Goal: Ask a question: Seek information or help from site administrators or community

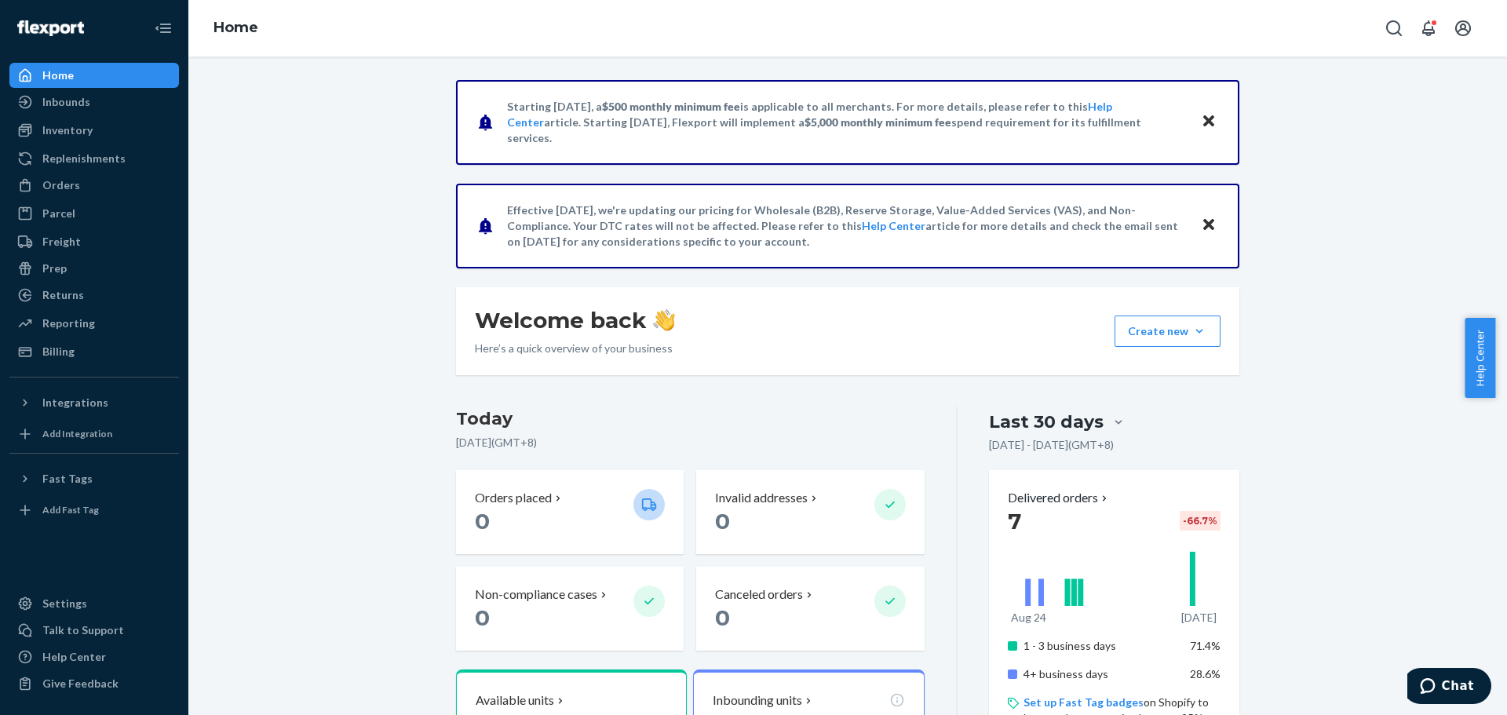
click at [78, 653] on div "Help Center" at bounding box center [74, 657] width 64 height 16
click at [1454, 691] on span "Chat" at bounding box center [1458, 686] width 32 height 14
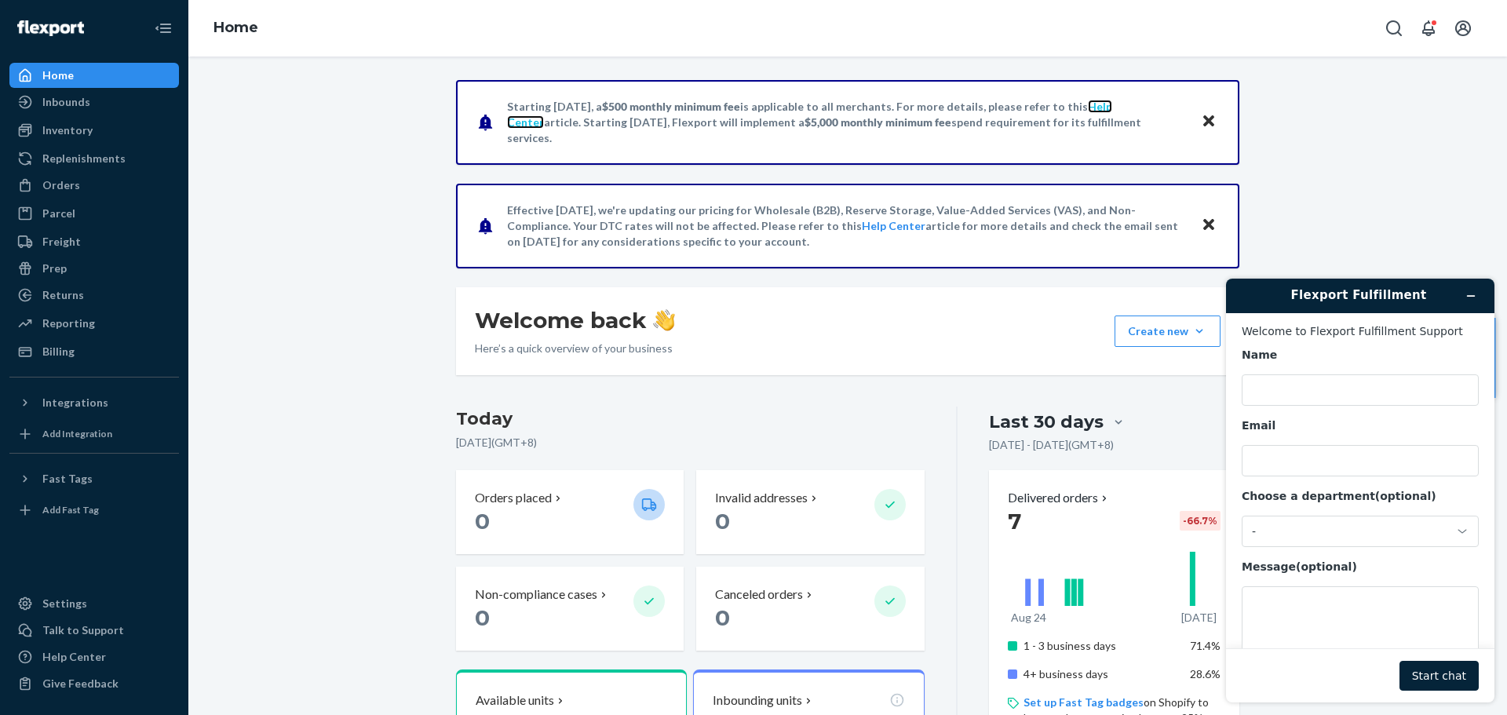
click at [1107, 112] on link "Help Center" at bounding box center [809, 114] width 605 height 29
click at [1300, 394] on input "Name" at bounding box center [1359, 389] width 237 height 31
type input "Jennisa Lomocso"
click at [1307, 463] on input "Email" at bounding box center [1359, 460] width 237 height 31
type input "jennisalomocso@gmail.com"
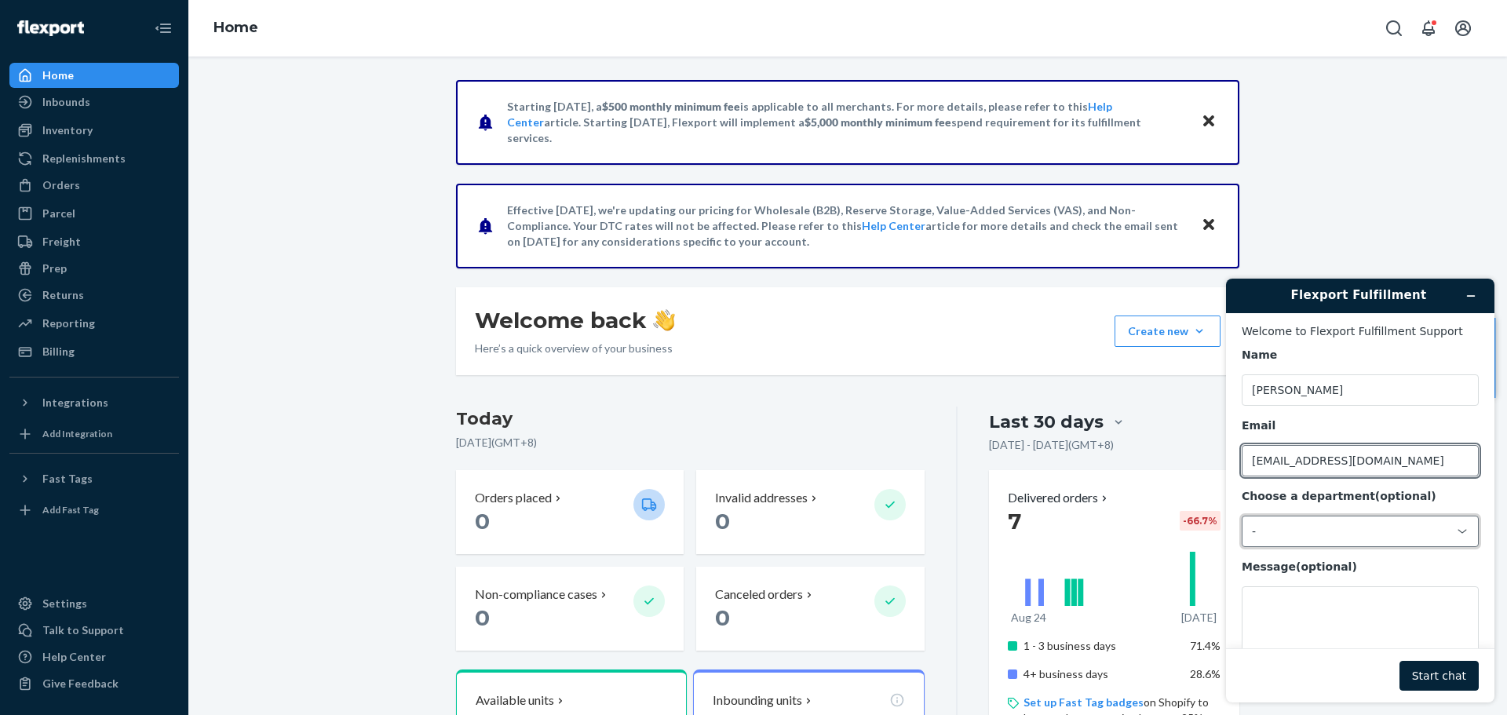
click at [1270, 530] on div "-" at bounding box center [1351, 531] width 198 height 14
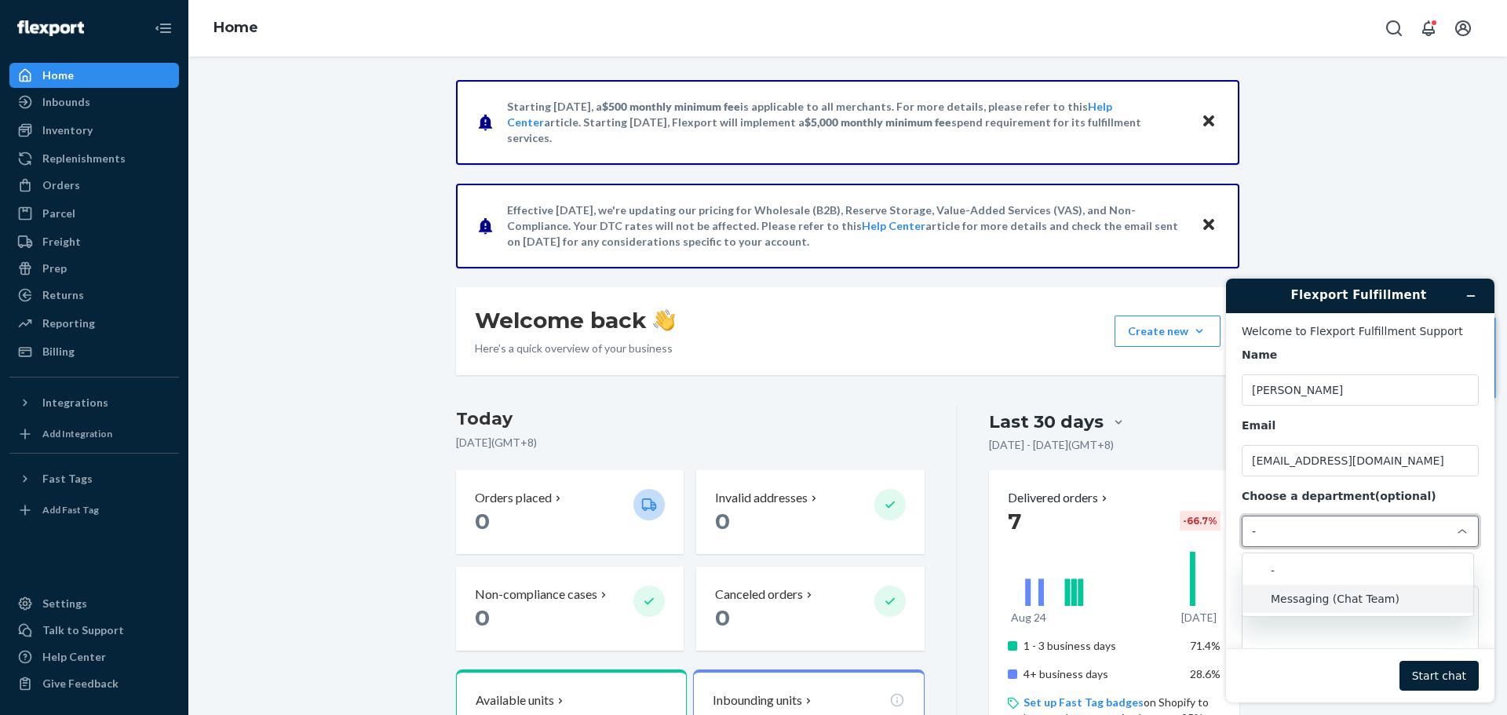
click at [1332, 599] on li "Messaging (Chat Team)" at bounding box center [1357, 599] width 231 height 28
drag, startPoint x: 1277, startPoint y: 606, endPoint x: 1284, endPoint y: 583, distance: 23.8
click at [1280, 594] on textarea "Message (optional)" at bounding box center [1359, 630] width 237 height 88
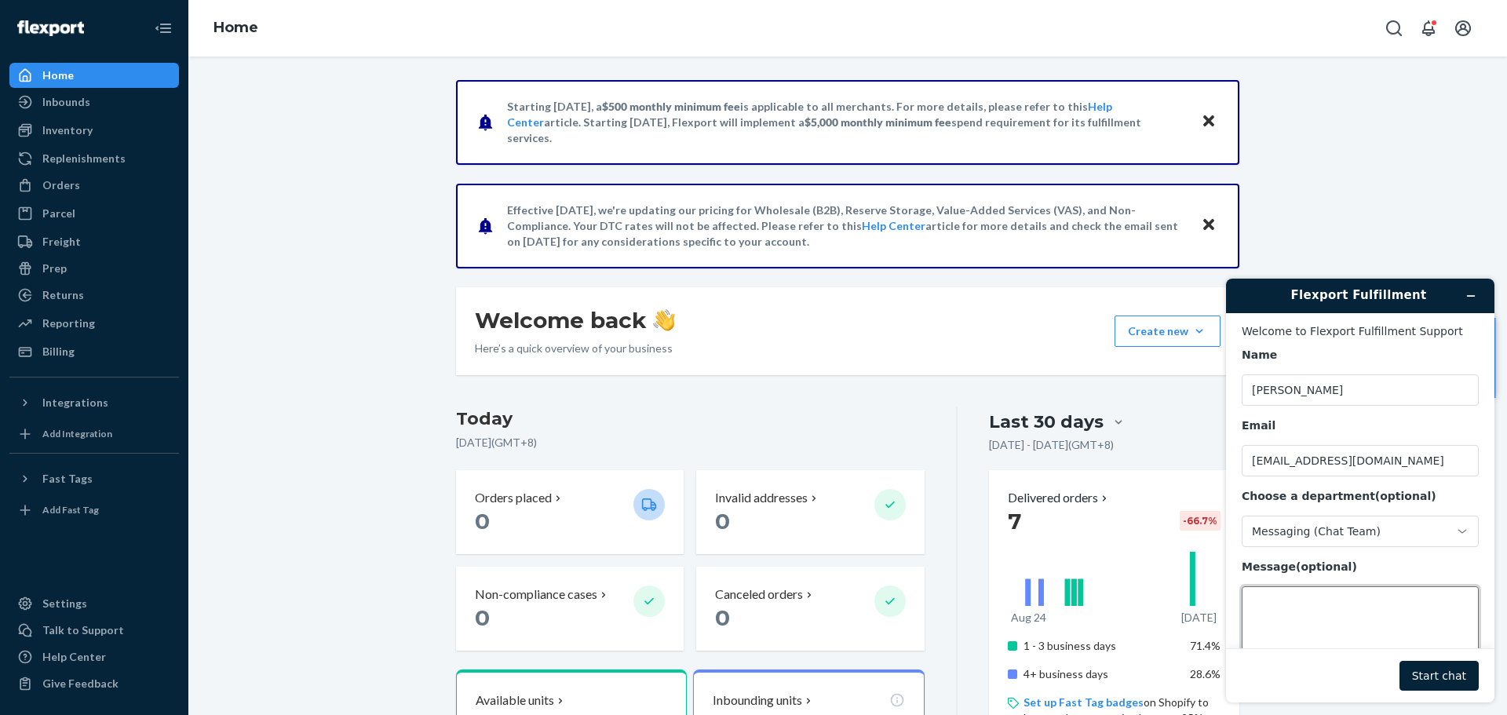
scroll to position [52, 0]
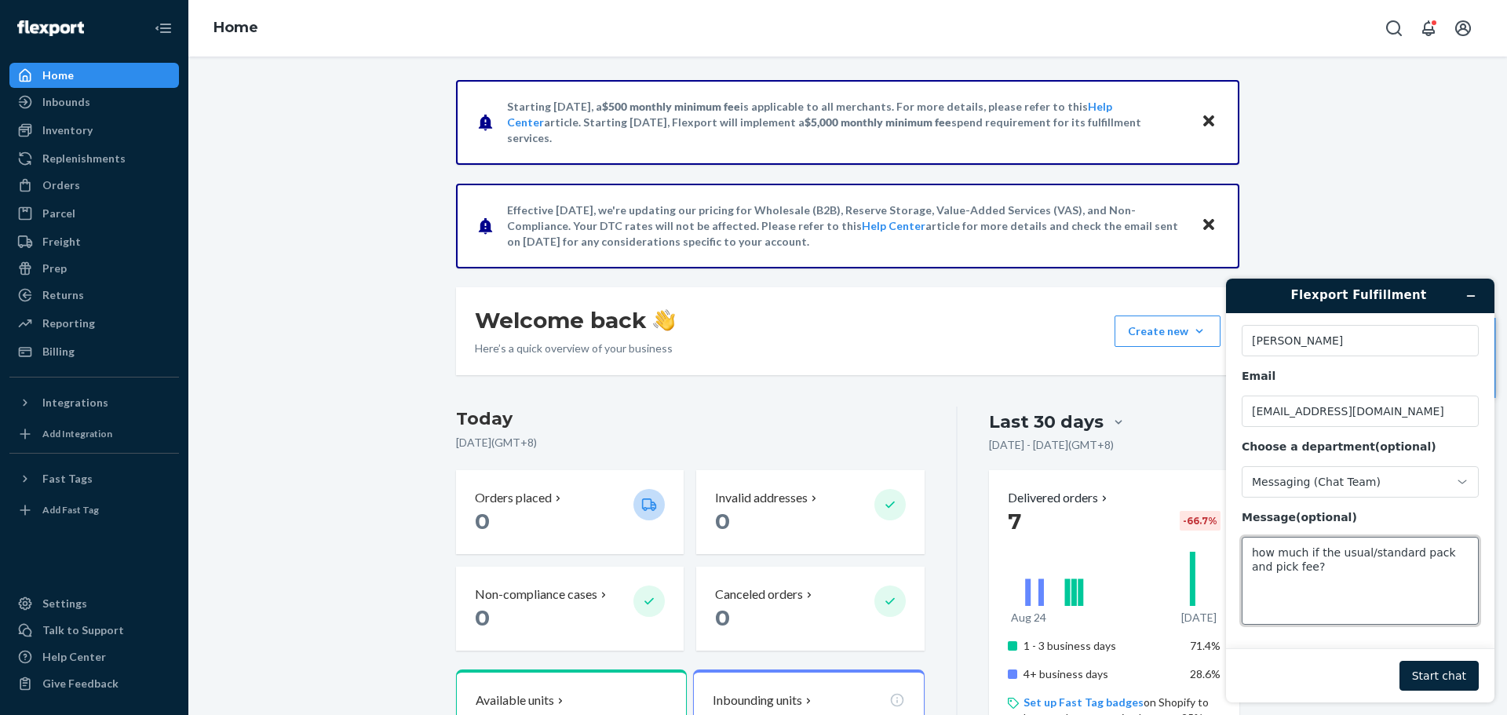
type textarea "how much if the usual/standard pack and pick fee?"
click at [1443, 665] on button "Start chat" at bounding box center [1438, 676] width 79 height 30
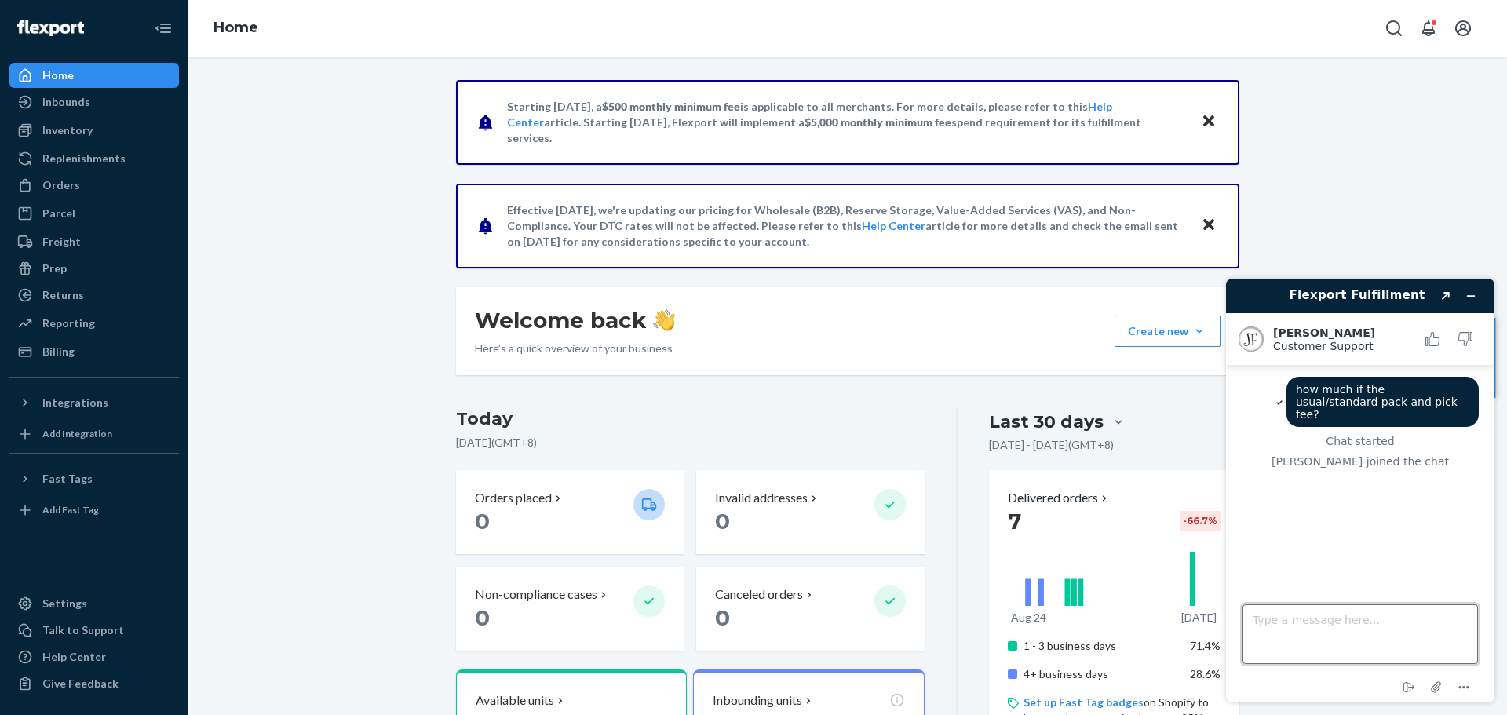
click at [1394, 622] on textarea "Type a message here..." at bounding box center [1359, 634] width 235 height 60
type textarea "Hi Juddy. Can you check how much is the standard pack and pick fee?"
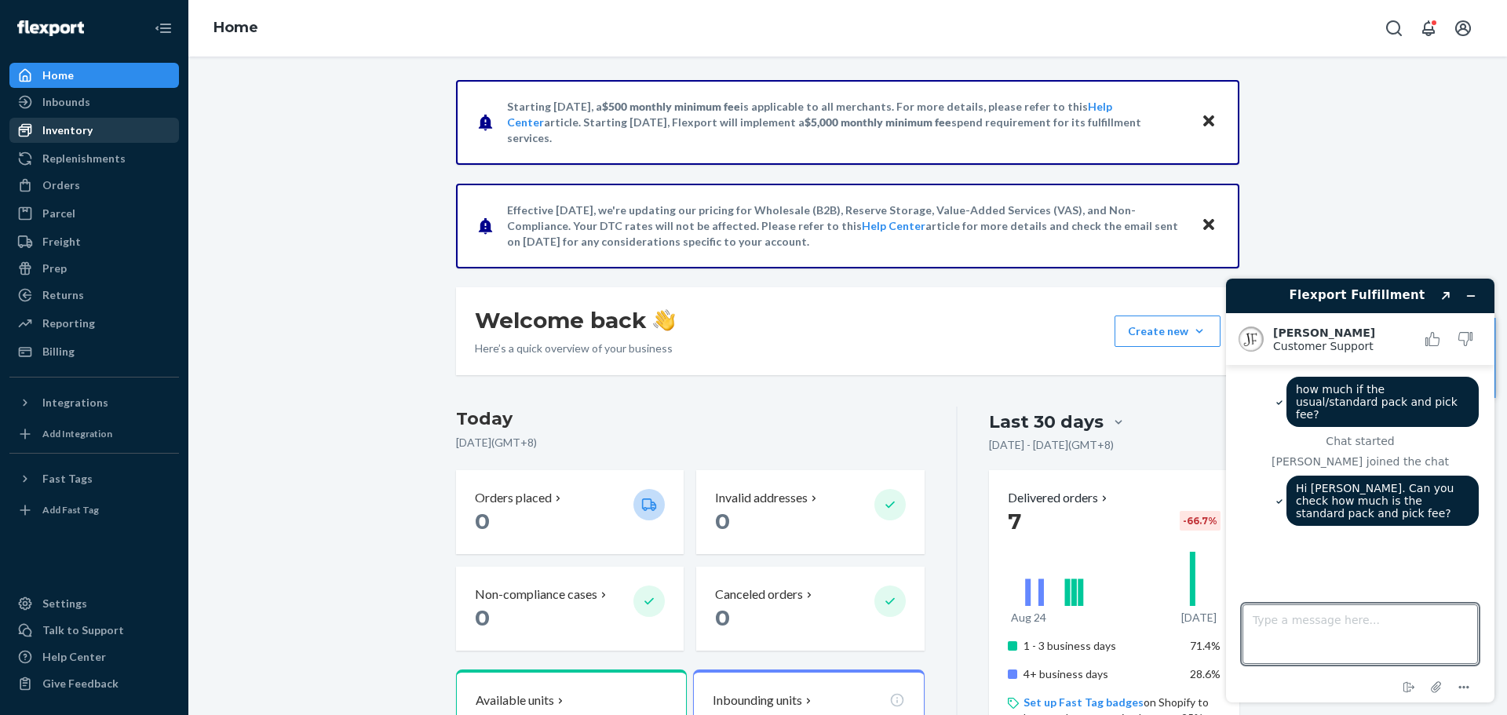
click at [60, 124] on div "Inventory" at bounding box center [67, 130] width 50 height 16
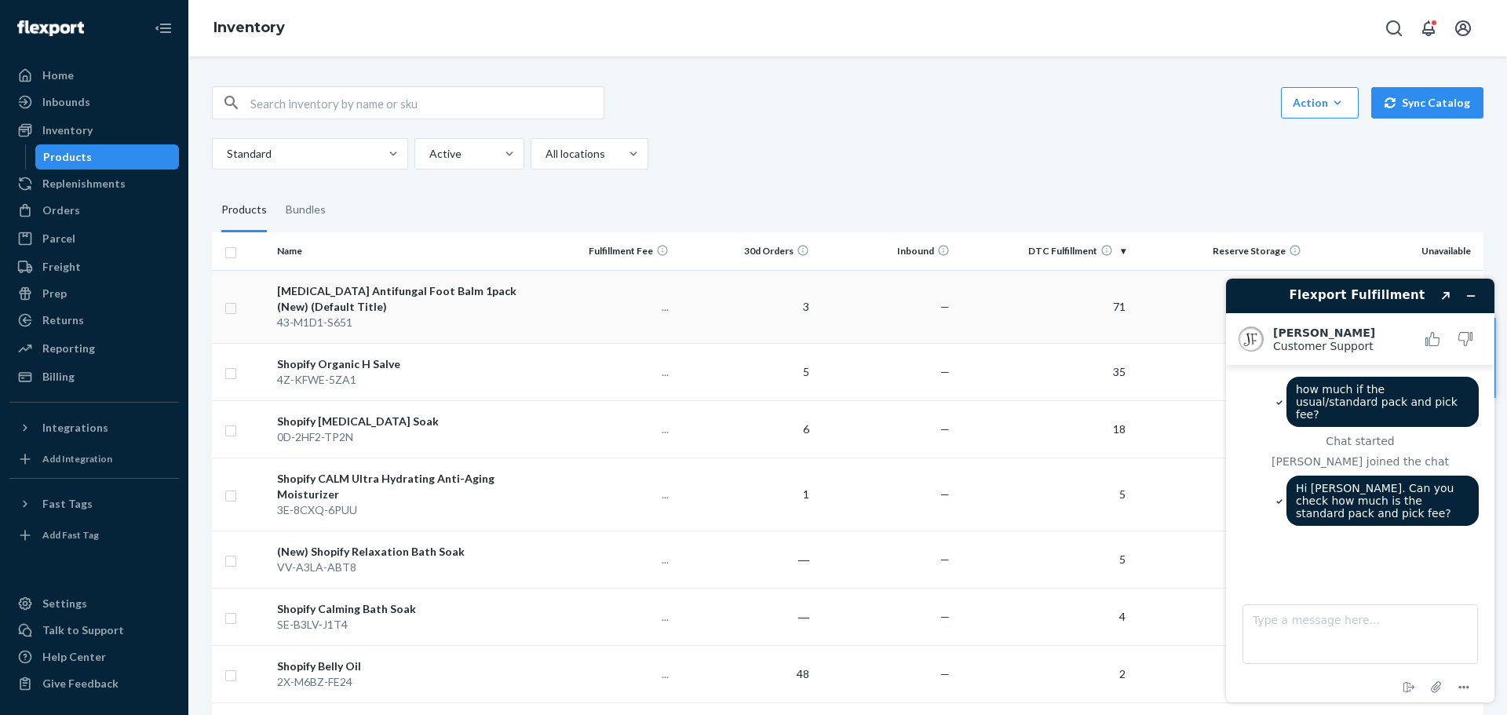
click at [1119, 312] on td "71" at bounding box center [1044, 306] width 176 height 73
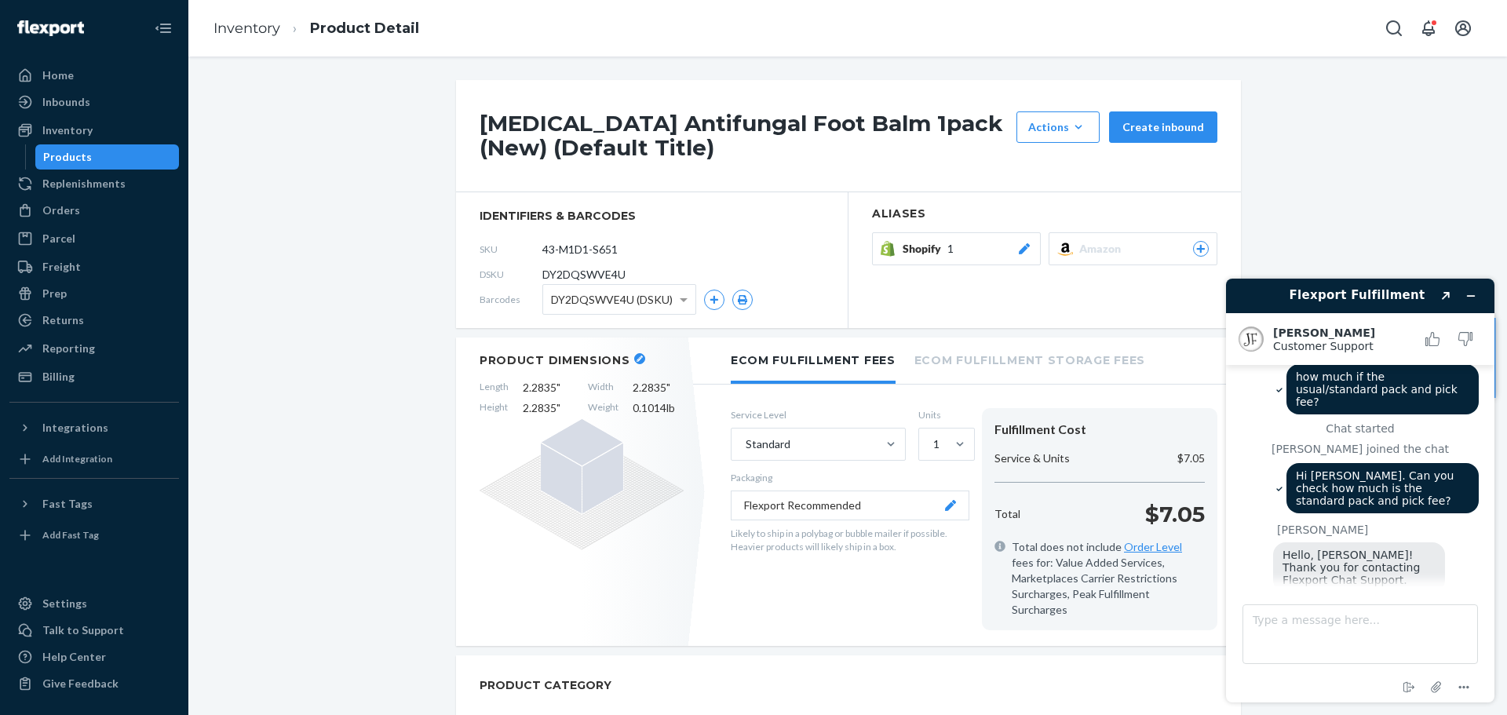
scroll to position [138, 0]
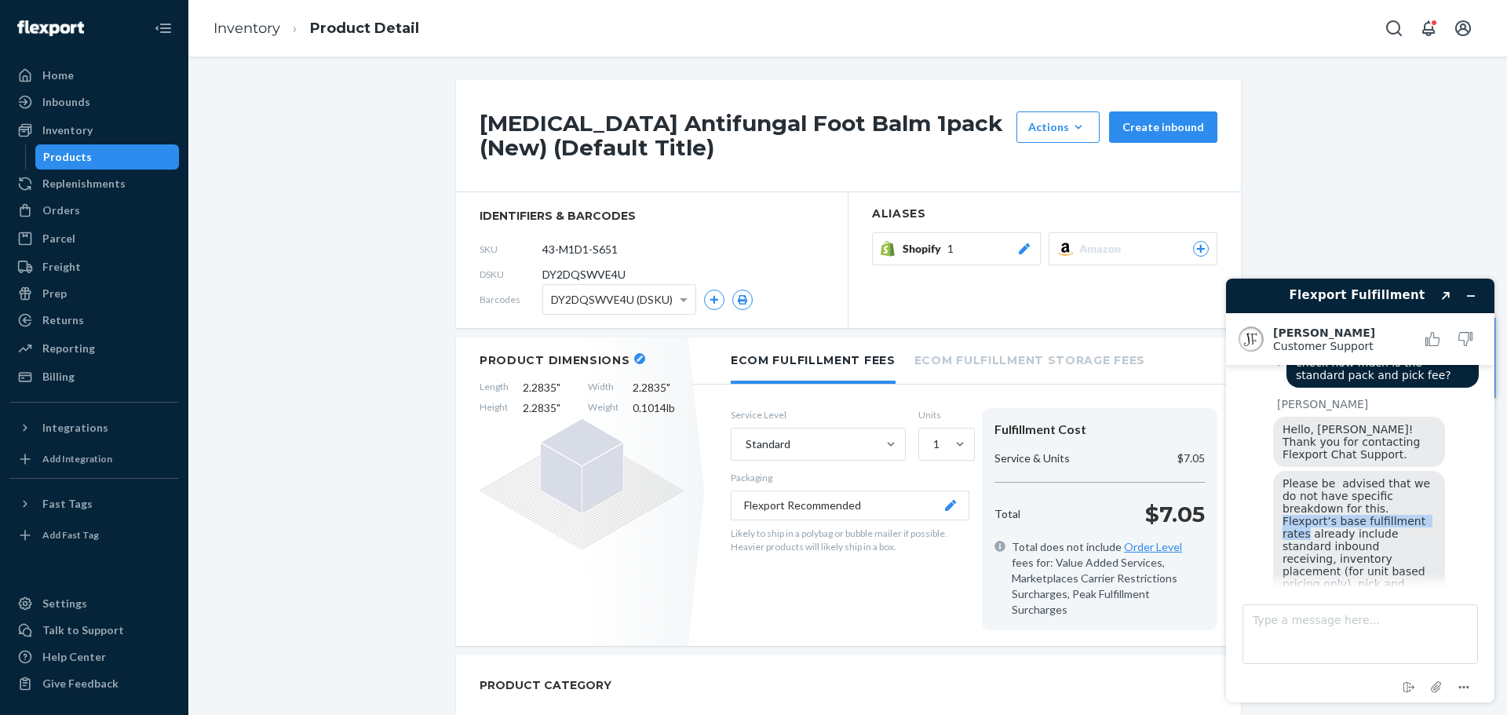
drag, startPoint x: 1321, startPoint y: 488, endPoint x: 1357, endPoint y: 506, distance: 40.4
click at [1357, 506] on span "Please be advised that we do not have specific breakdown for this. Flexport’s b…" at bounding box center [1357, 546] width 151 height 138
copy span "Flexport’s base fulfillment rates"
click at [1310, 639] on textarea "Type a message here..." at bounding box center [1359, 634] width 235 height 60
paste textarea "Flexport’s base fulfillment rates"
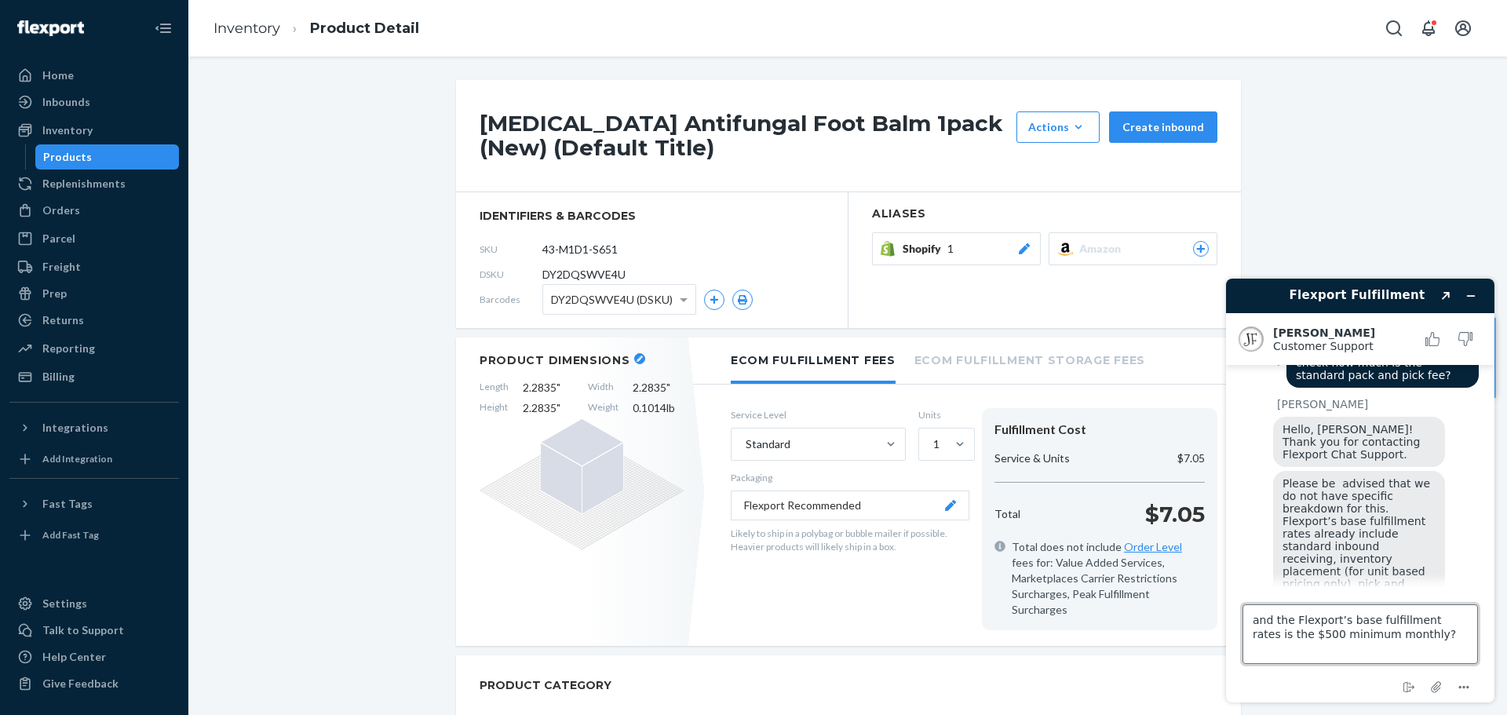
type textarea "and the Flexport’s base fulfillment rates is the $500 minimum monthly?"
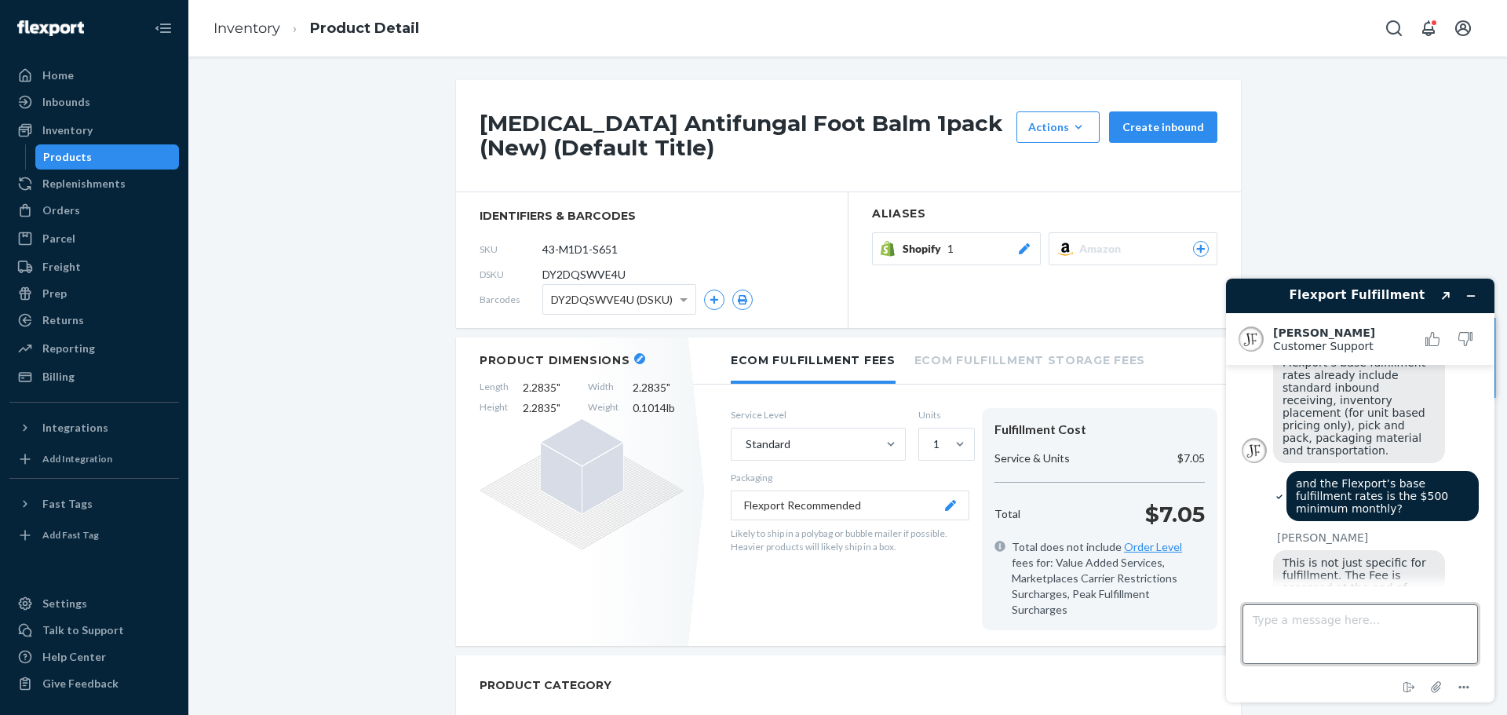
scroll to position [454, 0]
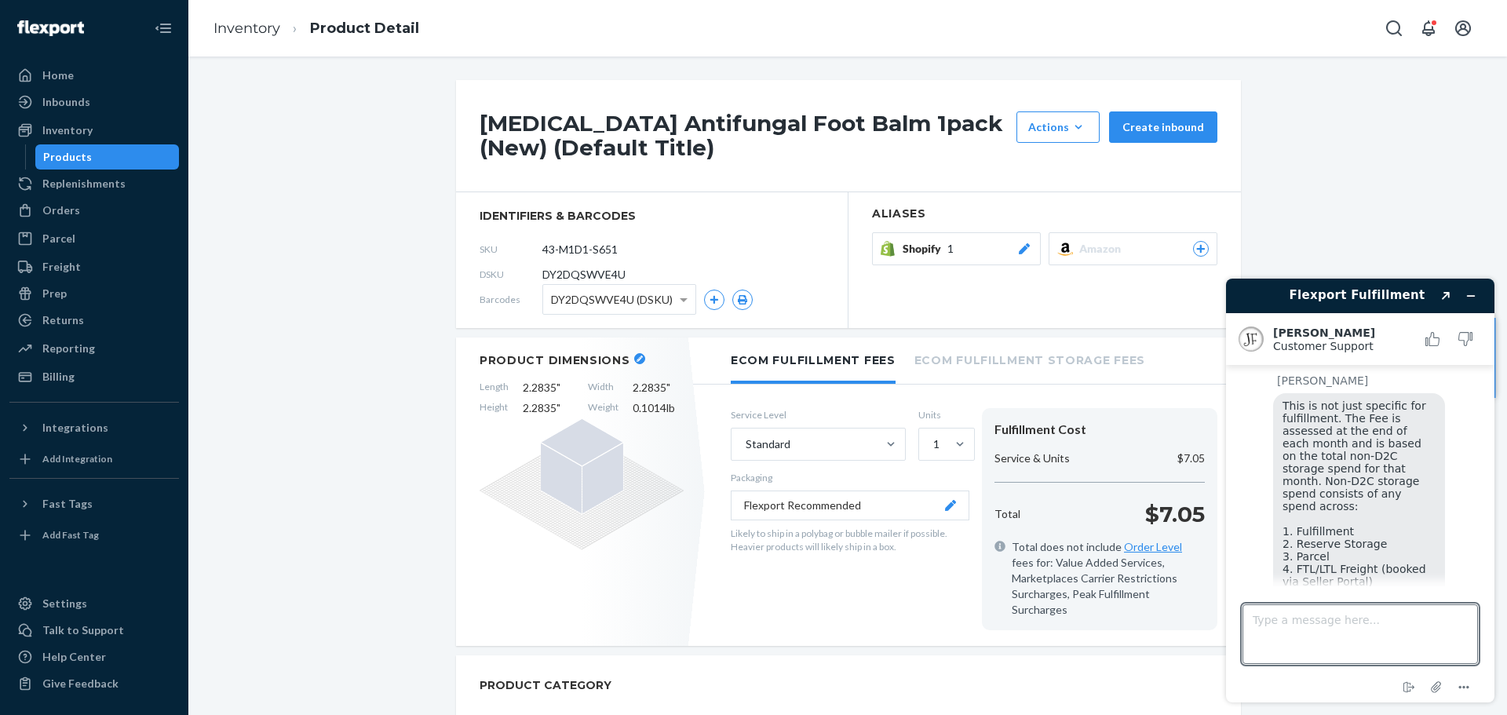
click at [1324, 529] on span "This is not just specific for fulfillment. The Fee is assessed at the end of ea…" at bounding box center [1355, 518] width 147 height 239
click at [1354, 494] on div "This is not just specific for fulfillment. The Fee is assessed at the end of ea…" at bounding box center [1359, 518] width 172 height 251
click at [1153, 546] on link "Order Level" at bounding box center [1153, 546] width 58 height 13
click at [1409, 683] on icon "End chat" at bounding box center [1406, 687] width 7 height 11
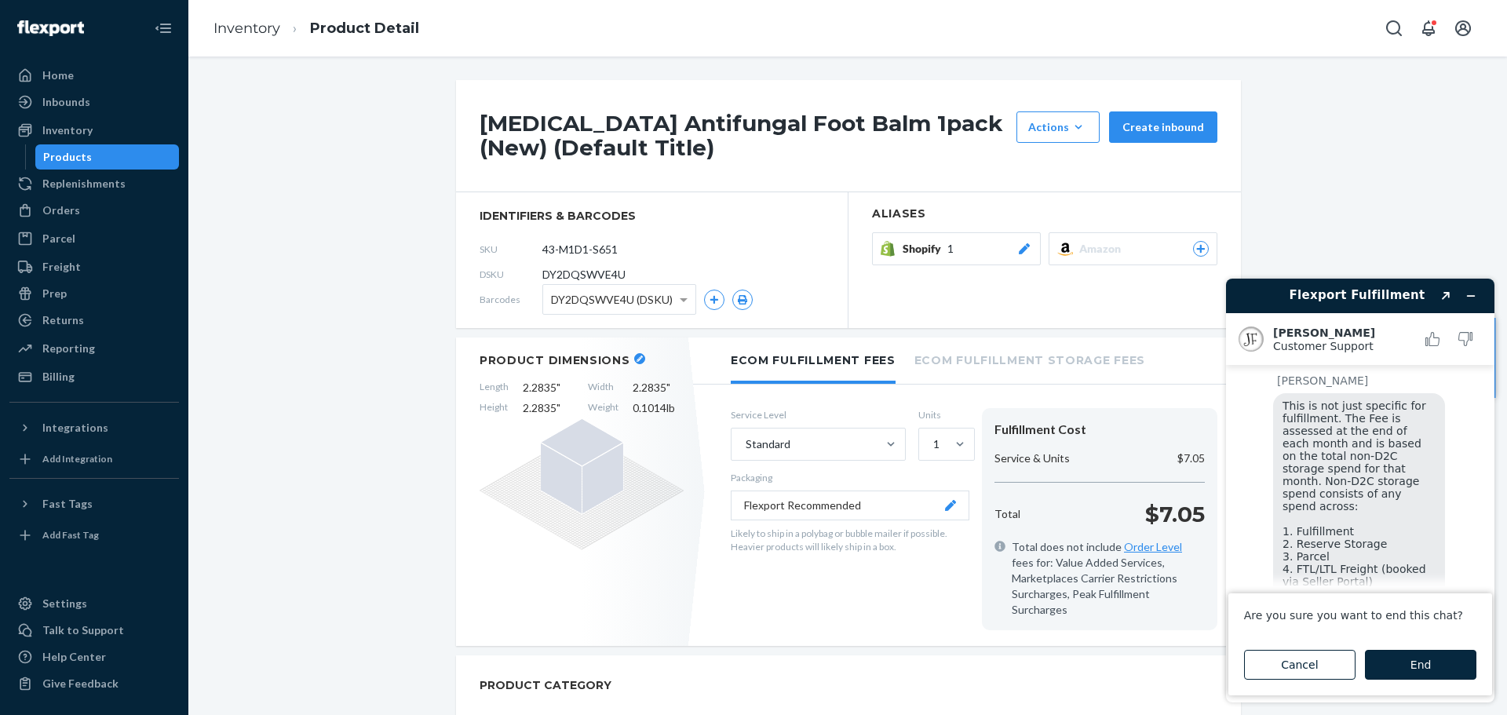
click at [1415, 662] on button "End" at bounding box center [1420, 665] width 111 height 30
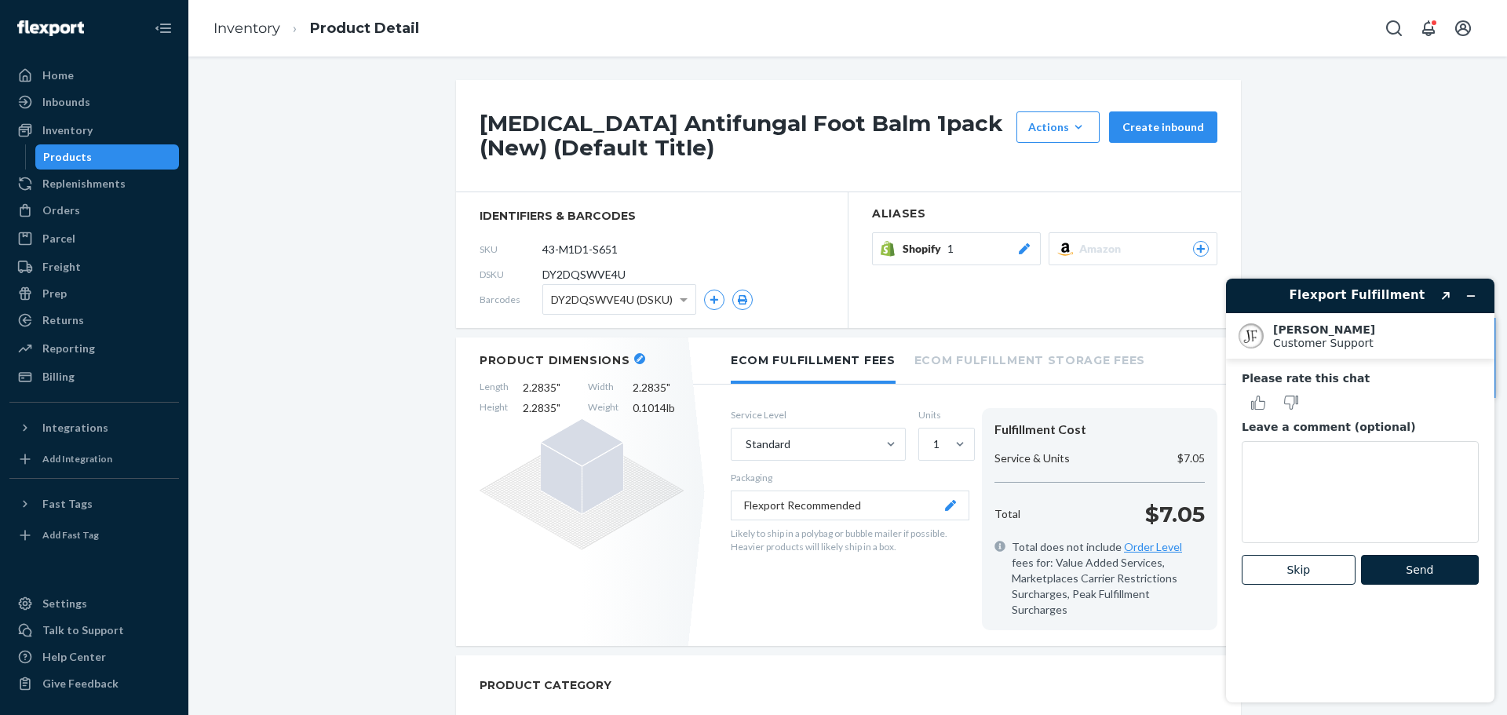
click at [1438, 563] on button "Send" at bounding box center [1420, 570] width 118 height 30
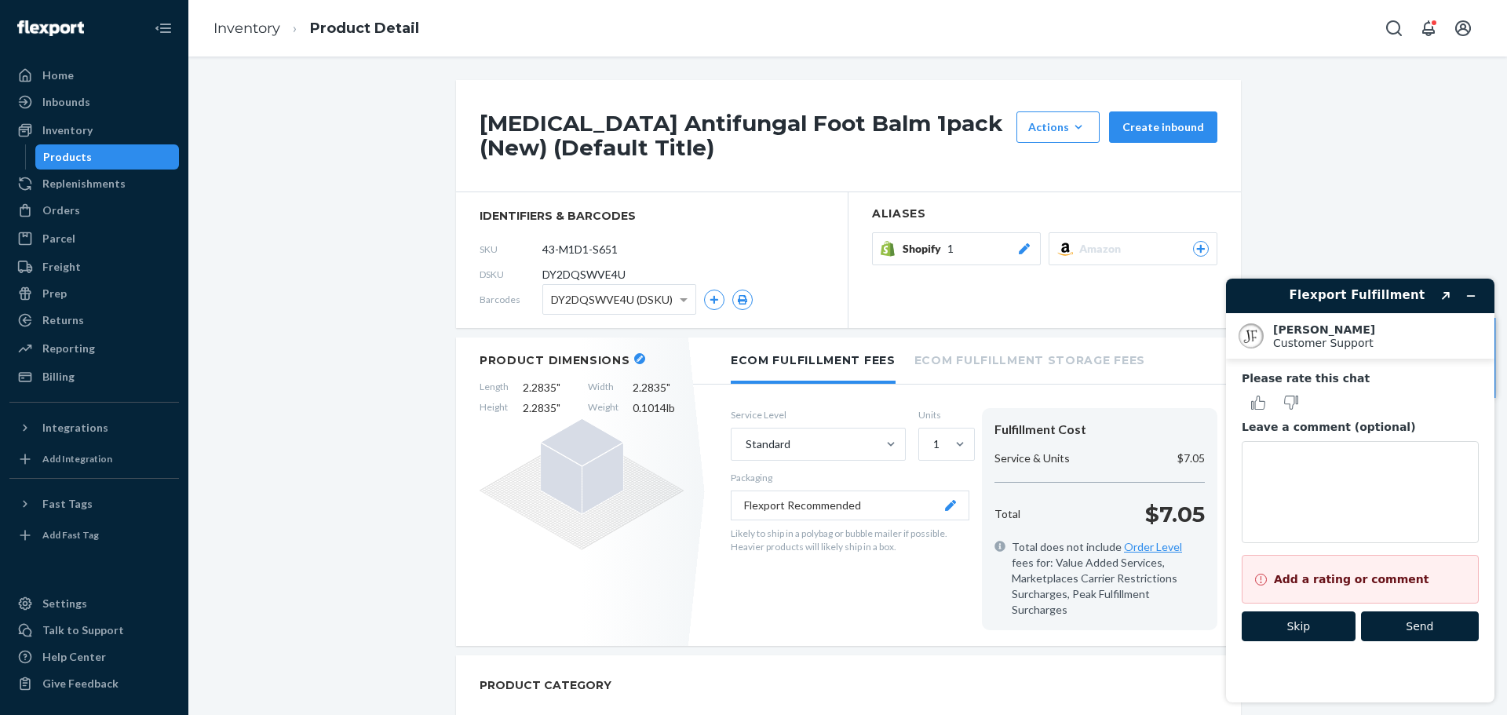
click at [1332, 636] on button "Skip" at bounding box center [1298, 626] width 114 height 30
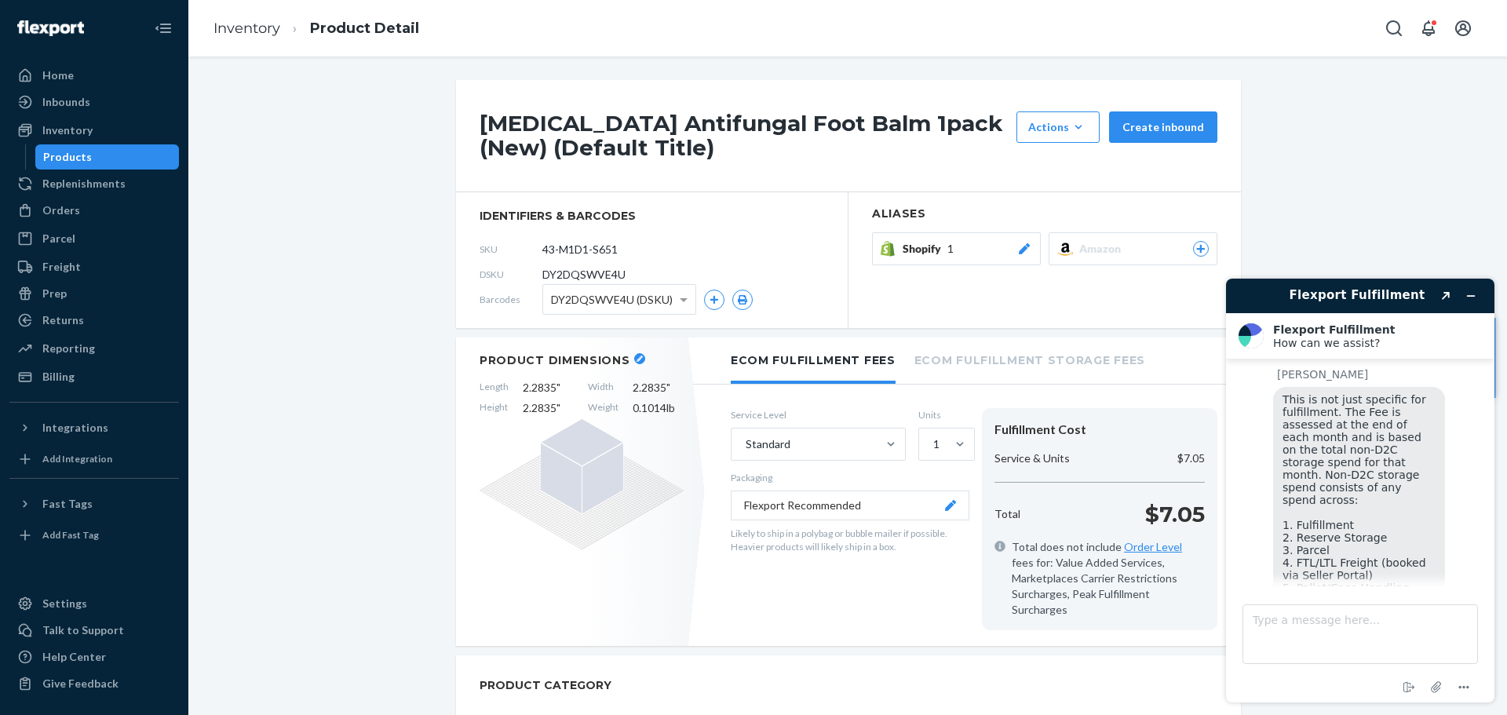
scroll to position [470, 0]
click at [1471, 291] on icon "Minimize widget" at bounding box center [1470, 295] width 11 height 11
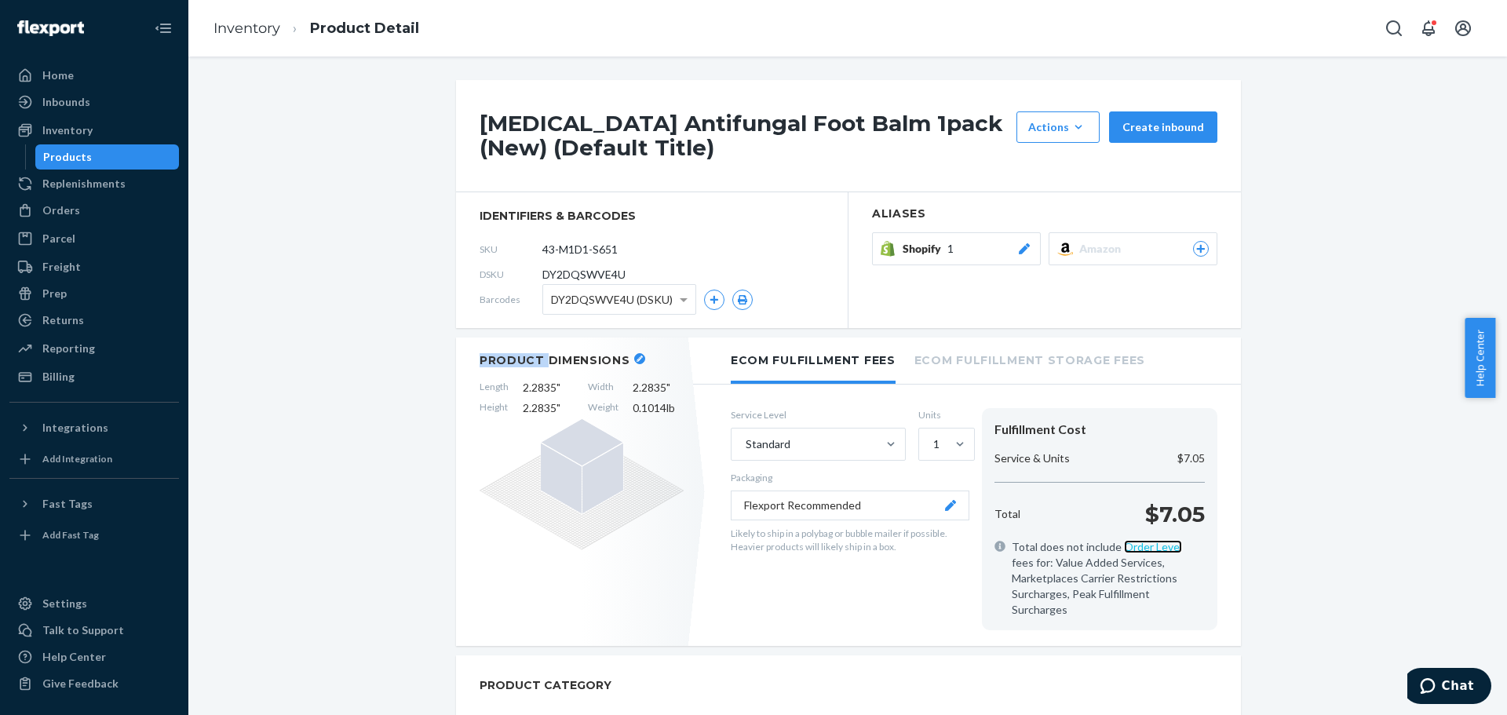
click at [1145, 548] on link "Order Level" at bounding box center [1153, 546] width 58 height 13
click at [63, 202] on div "Orders" at bounding box center [61, 210] width 38 height 16
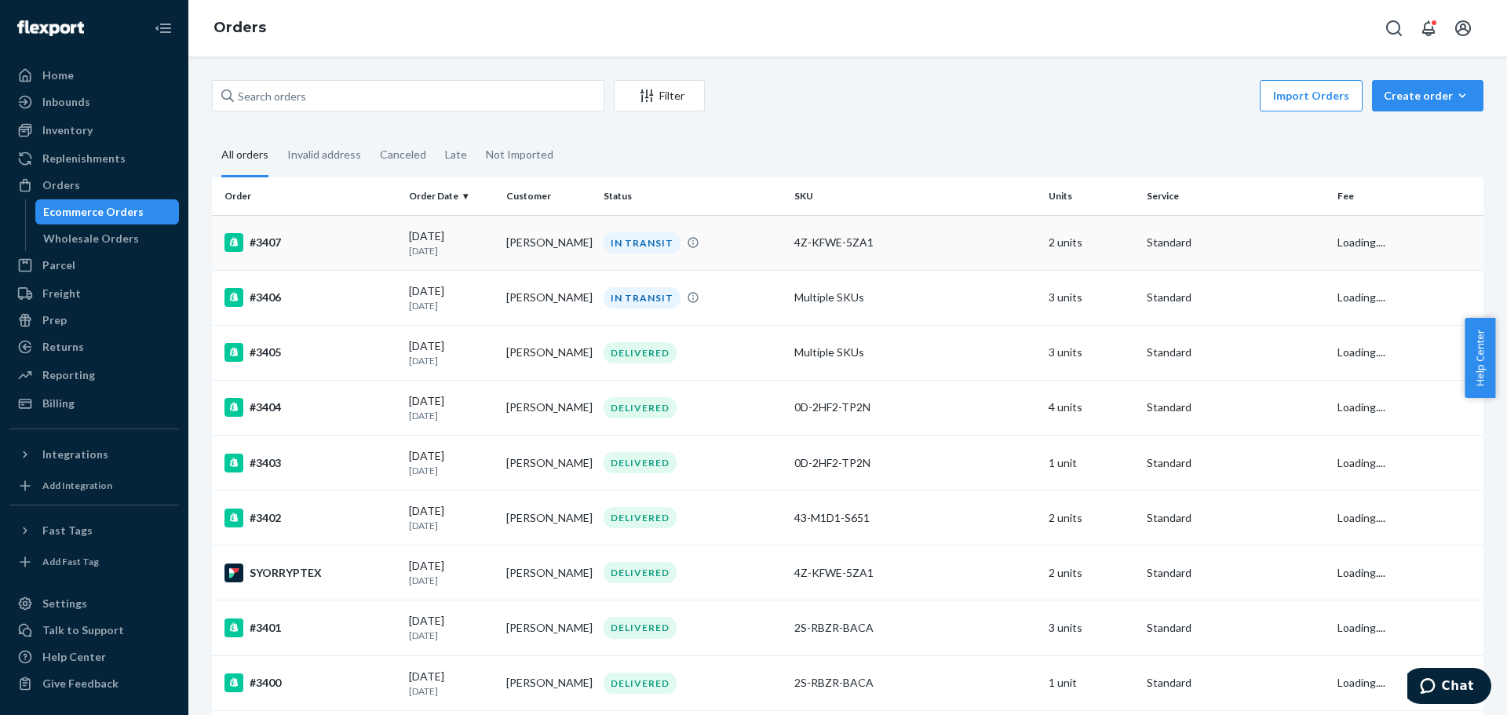
click at [725, 240] on div "IN TRANSIT" at bounding box center [692, 242] width 184 height 21
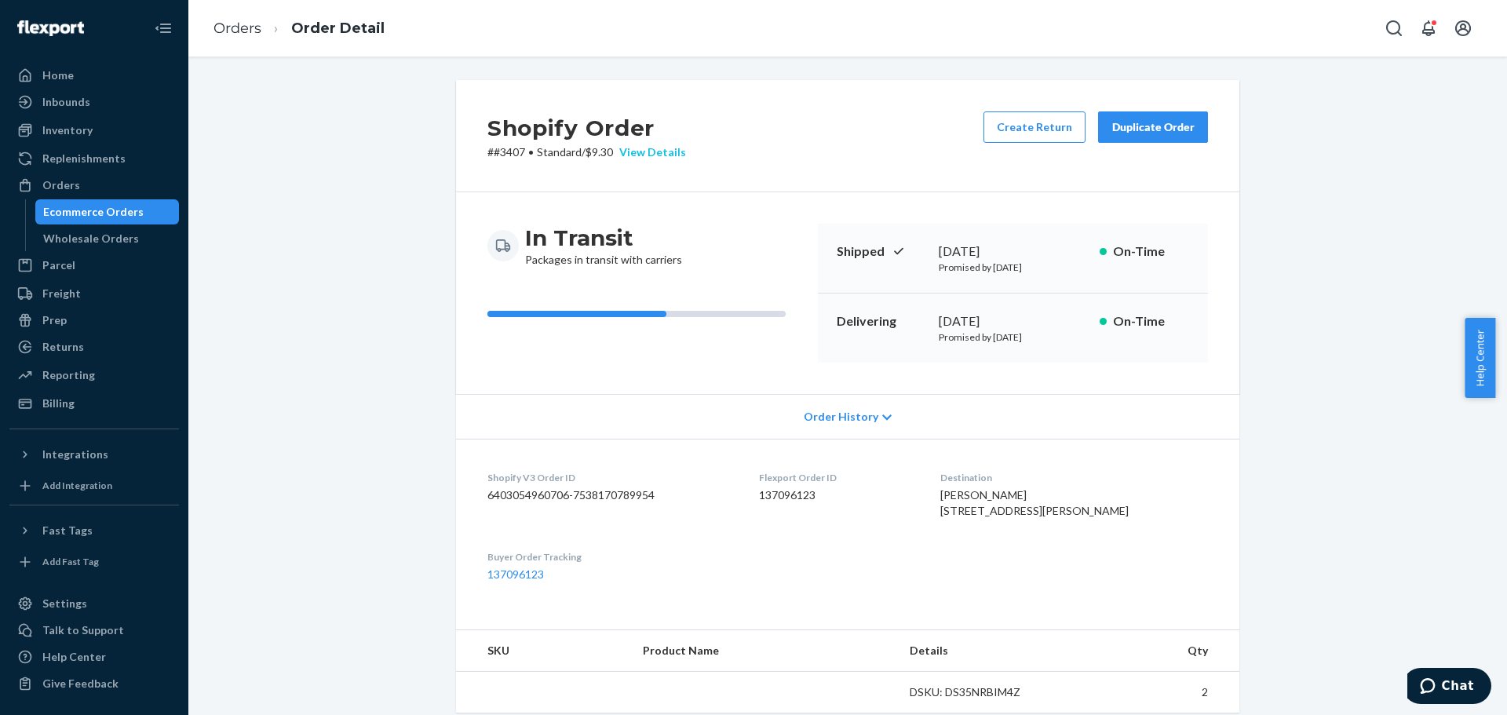
click at [657, 149] on div "View Details" at bounding box center [649, 152] width 73 height 16
click at [253, 217] on div "Home Inbounds Shipping Plans Problems Inventory Products Replenishments Orders …" at bounding box center [753, 357] width 1507 height 715
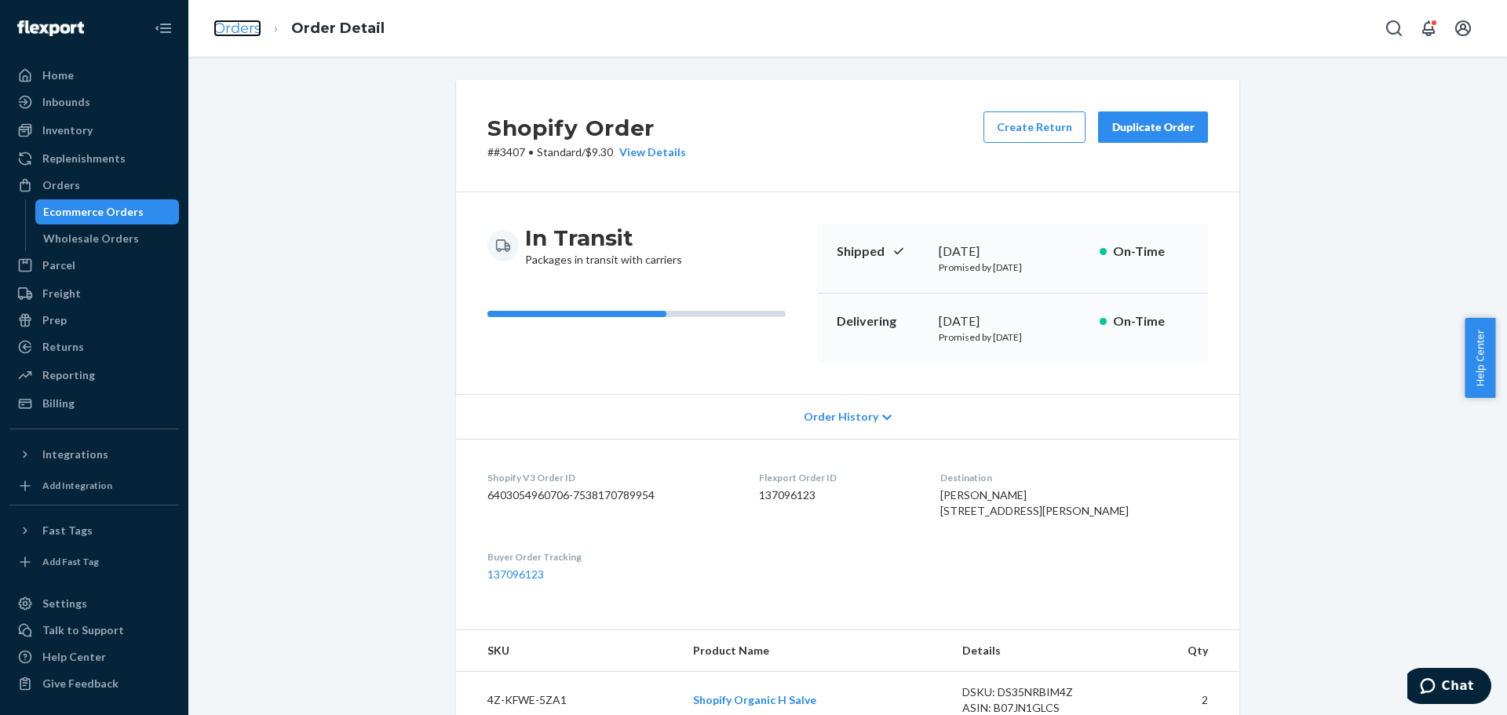
click at [246, 30] on link "Orders" at bounding box center [237, 28] width 48 height 17
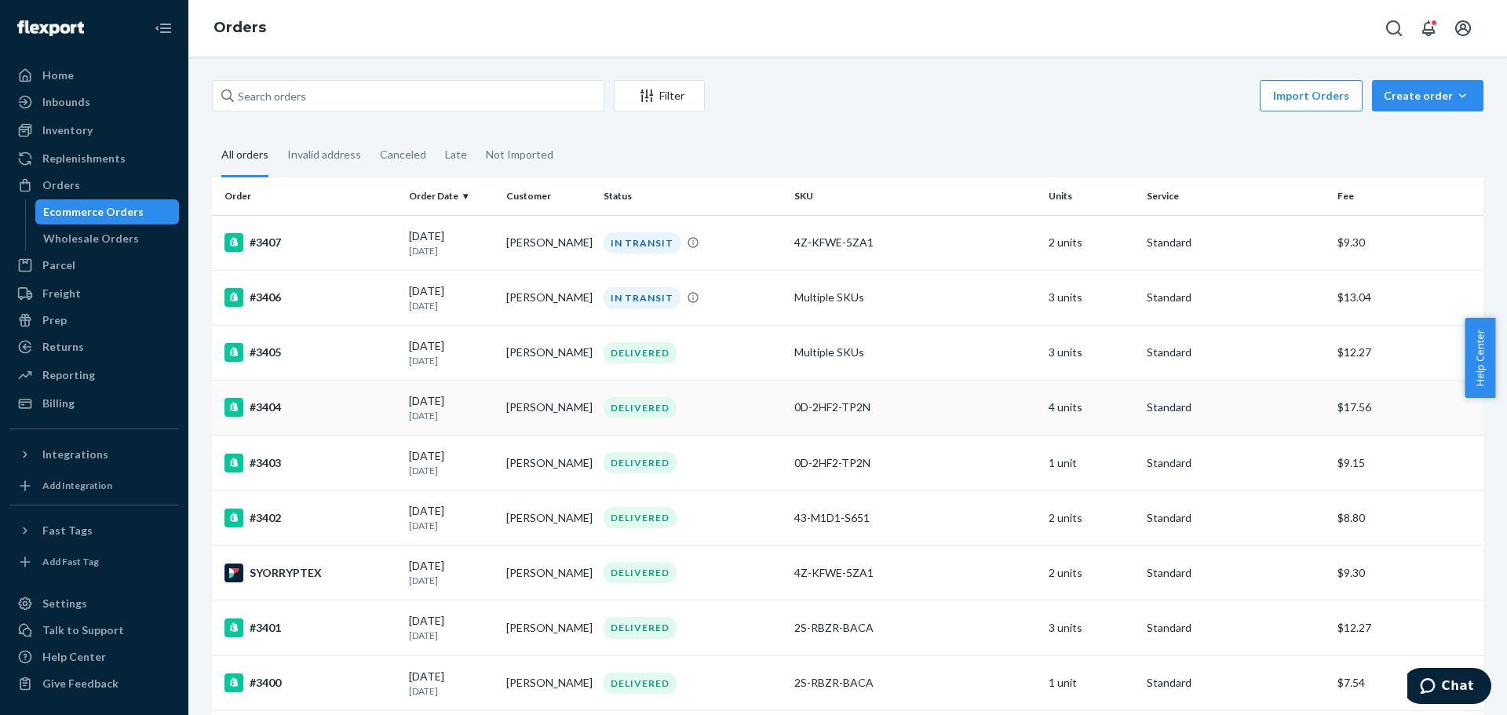
click at [530, 394] on td "Andrea Potts" at bounding box center [548, 407] width 97 height 55
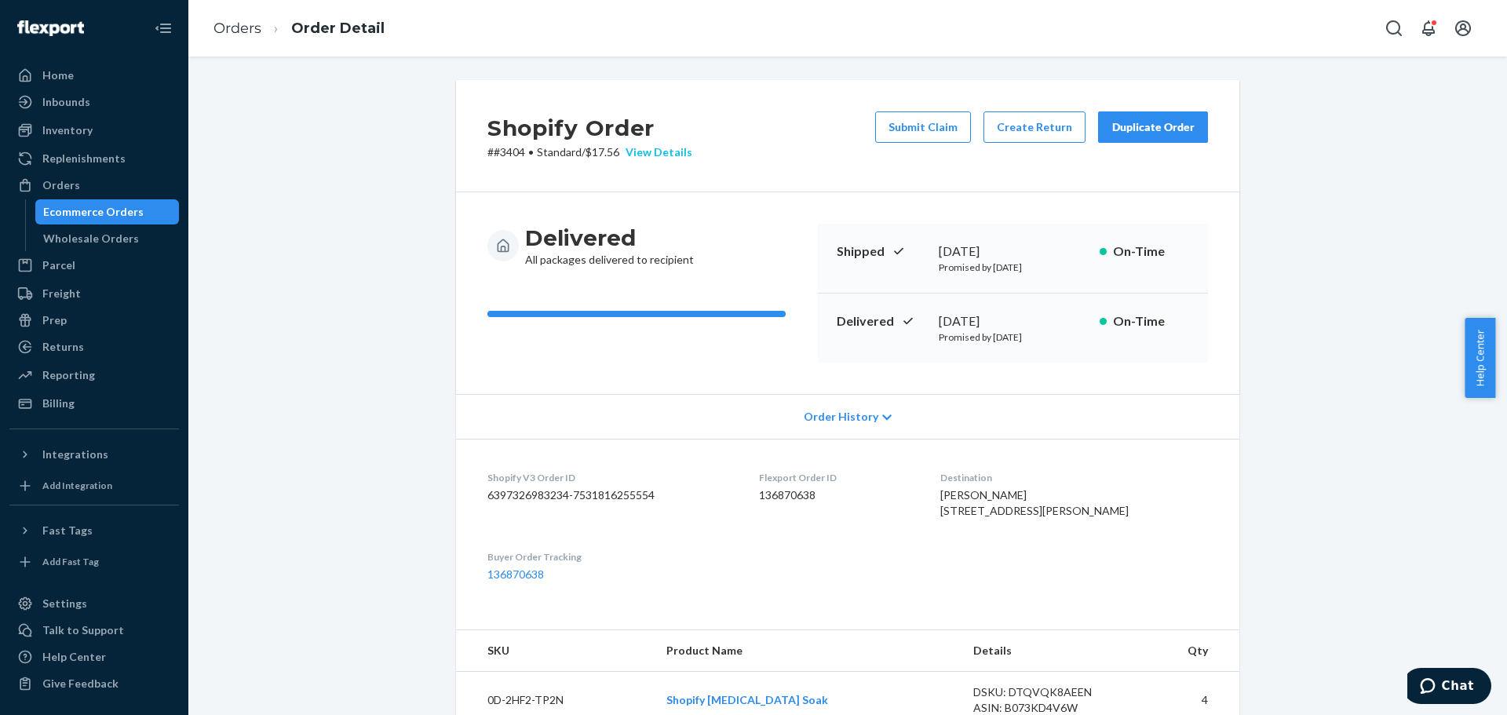
click at [651, 153] on div "View Details" at bounding box center [655, 152] width 73 height 16
drag, startPoint x: 651, startPoint y: 153, endPoint x: 689, endPoint y: 172, distance: 42.1
click at [651, 153] on div "Home Inbounds Shipping Plans Problems Inventory Products Replenishments Orders …" at bounding box center [753, 357] width 1507 height 715
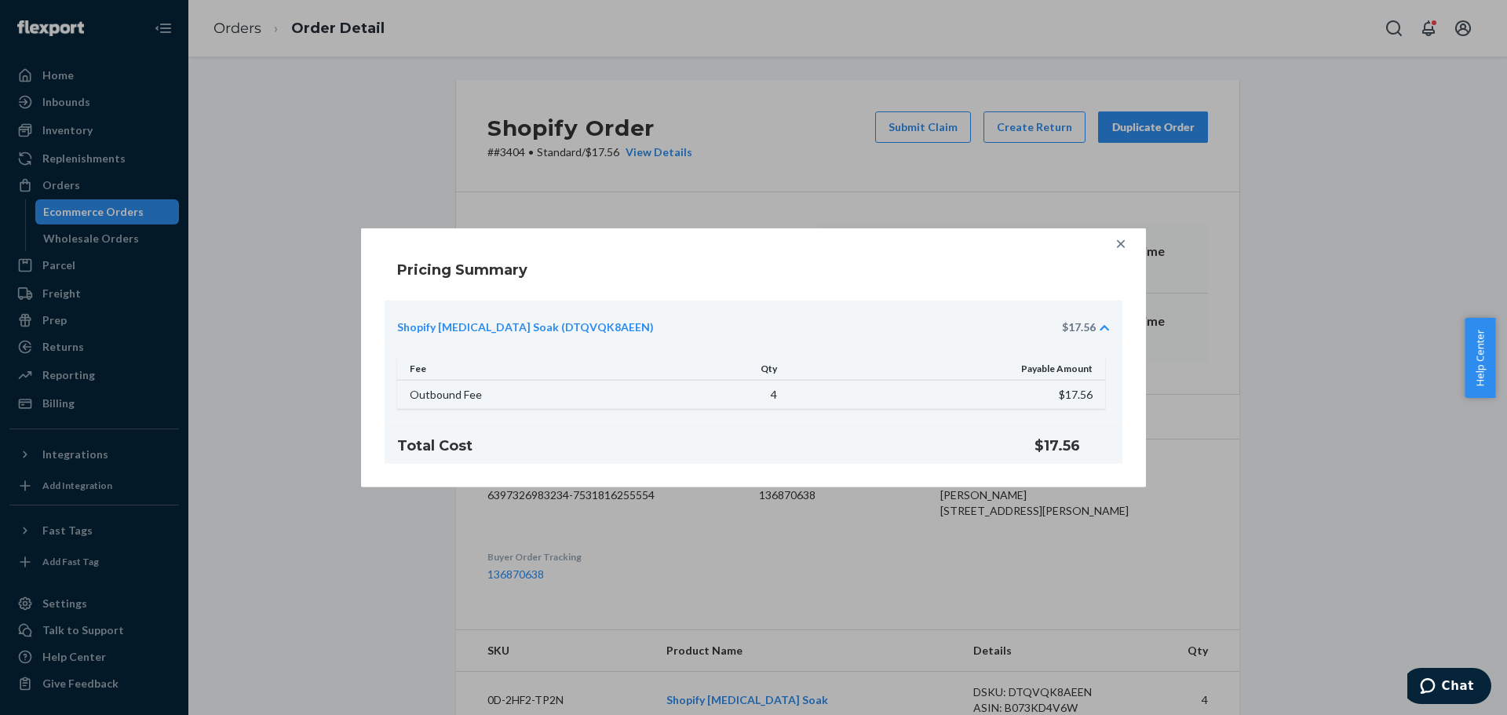
click at [1103, 328] on icon at bounding box center [1103, 327] width 9 height 11
click at [1103, 328] on div "Pricing Summary Shopify Sitz Bath Soak (DTQVQK8AEEN) $17.56 Fee Qty Payable Amo…" at bounding box center [754, 357] width 738 height 213
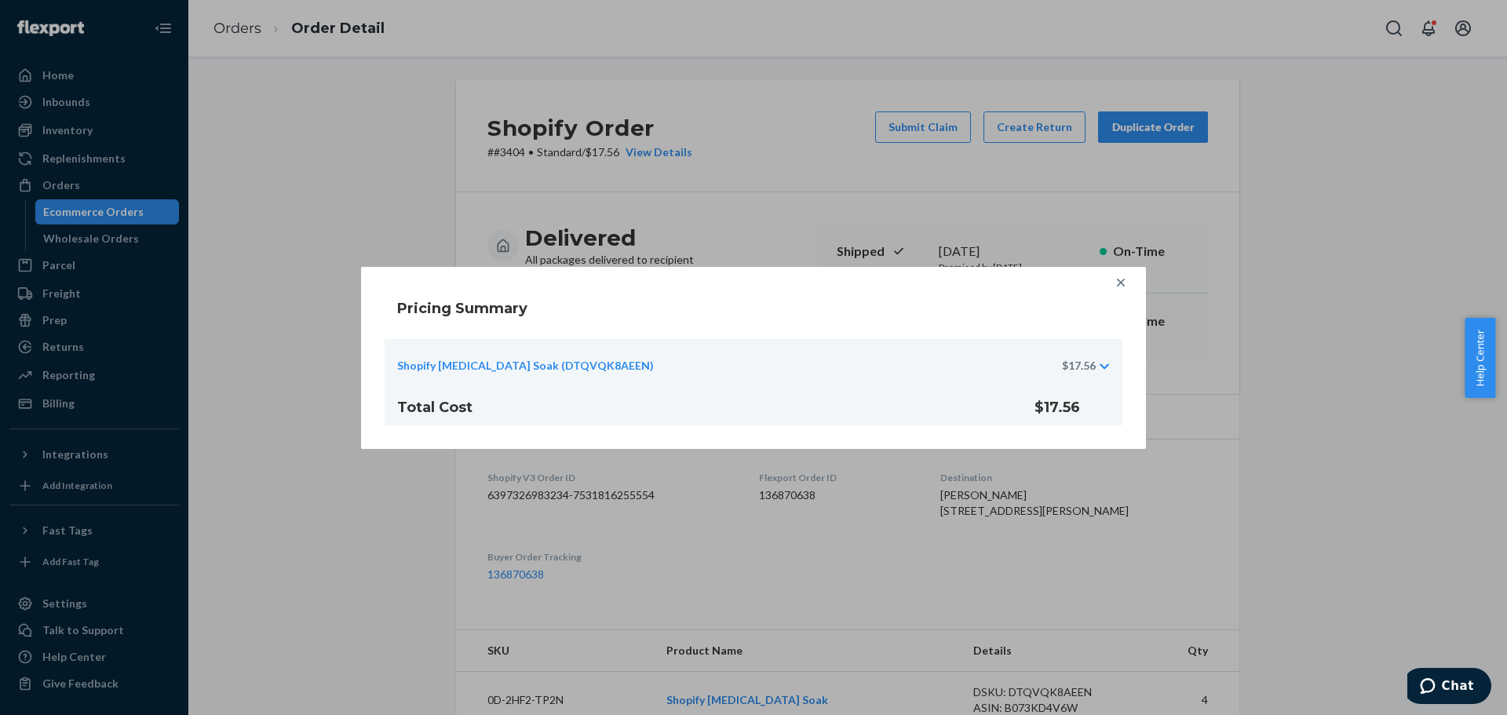
click at [1098, 367] on div "Shopify Sitz Bath Soak (DTQVQK8AEEN) $17.56" at bounding box center [754, 361] width 738 height 44
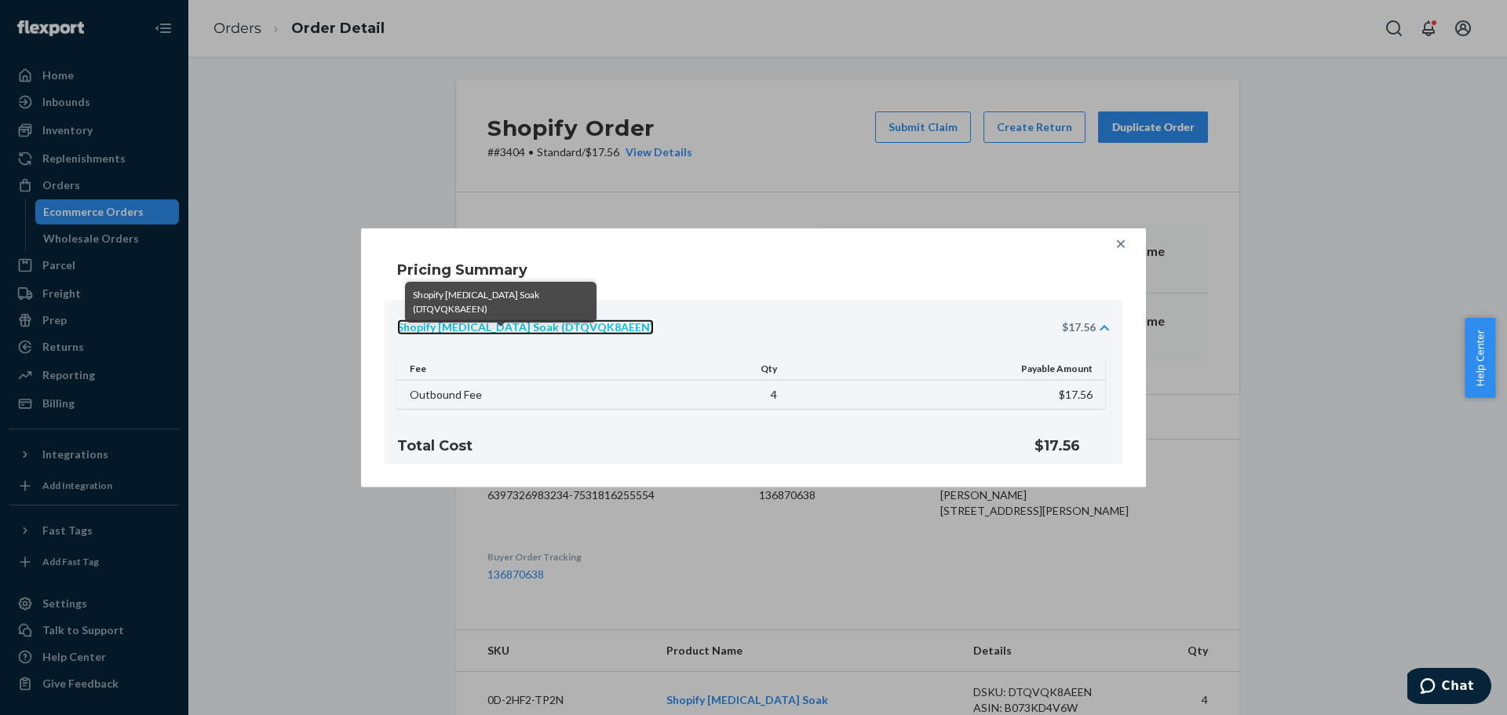
click at [507, 328] on link "Shopify Sitz Bath Soak (DTQVQK8AEEN)" at bounding box center [525, 327] width 257 height 16
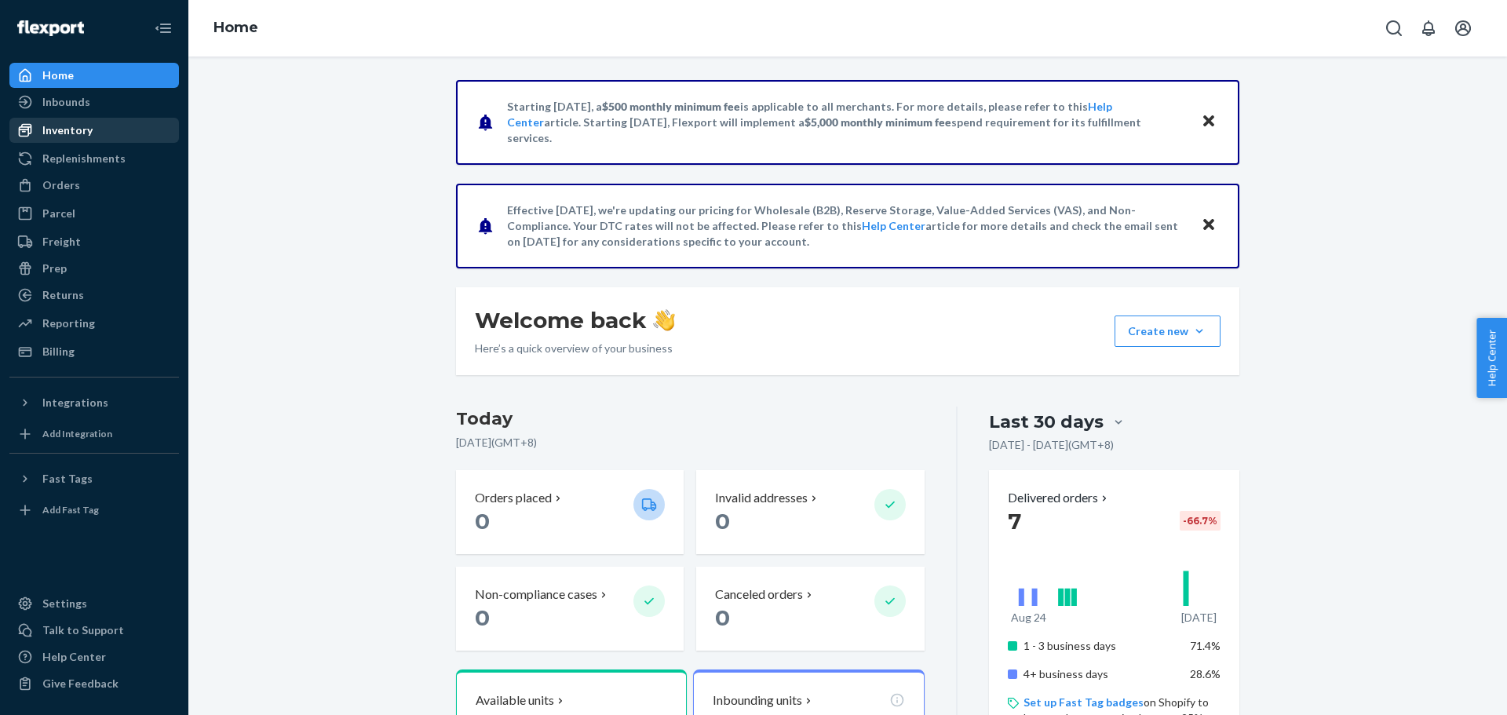
click at [80, 136] on div "Inventory" at bounding box center [67, 130] width 50 height 16
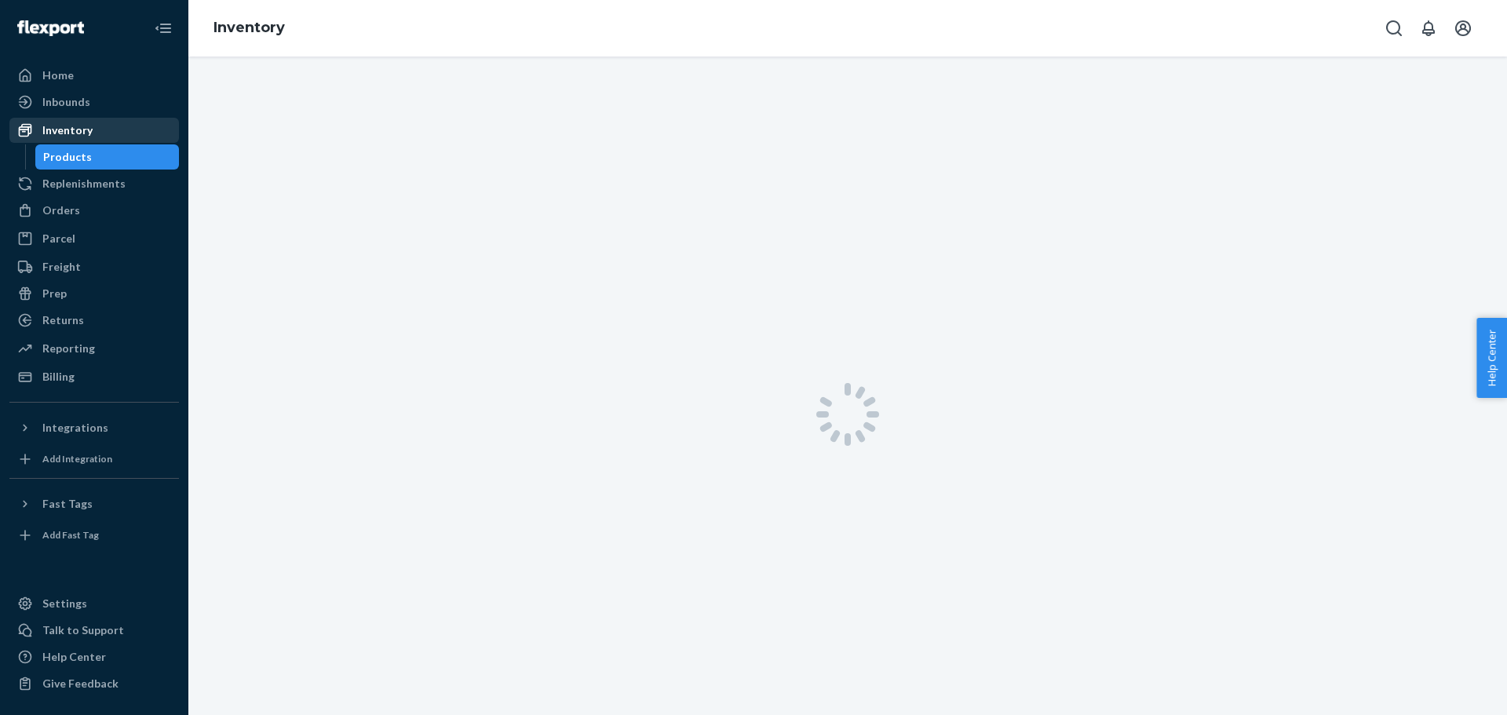
click at [80, 136] on div "Inventory" at bounding box center [67, 130] width 50 height 16
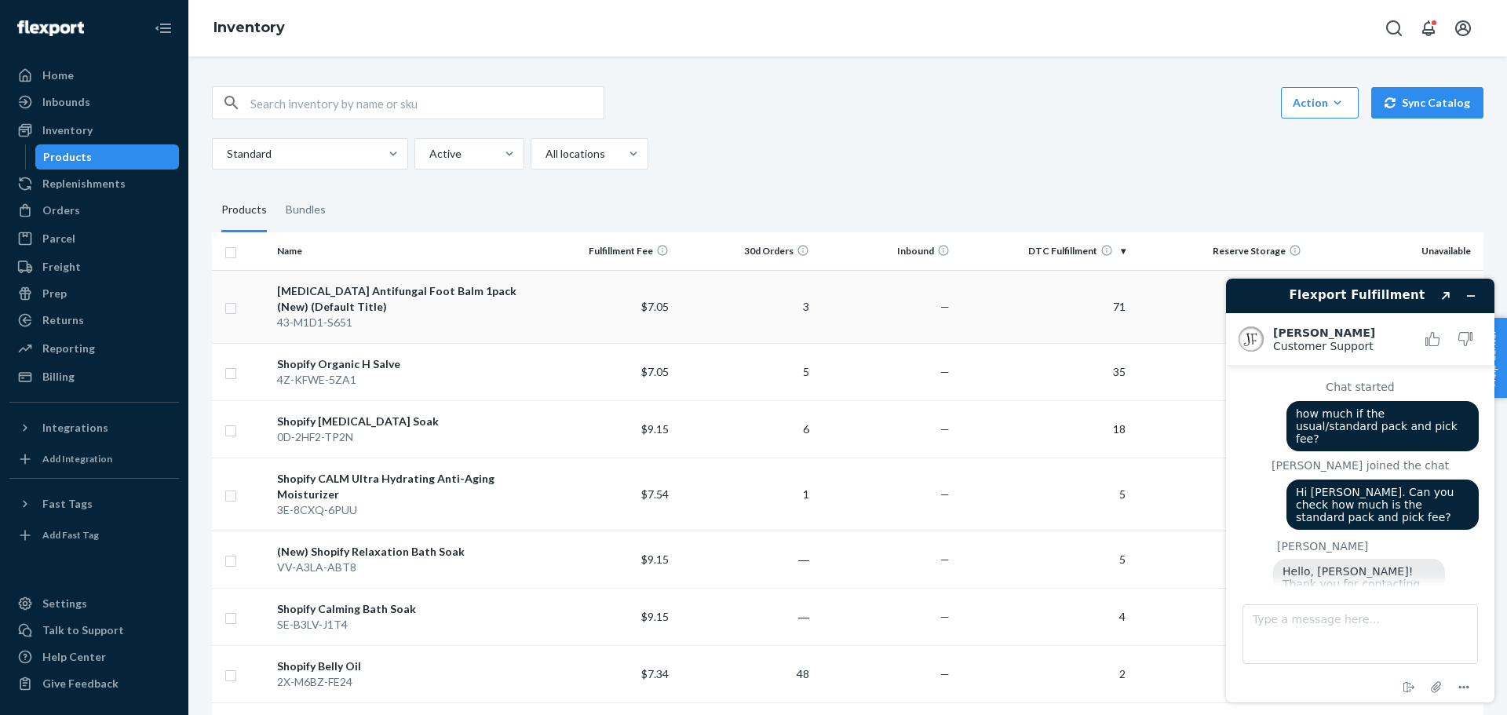
scroll to position [458, 0]
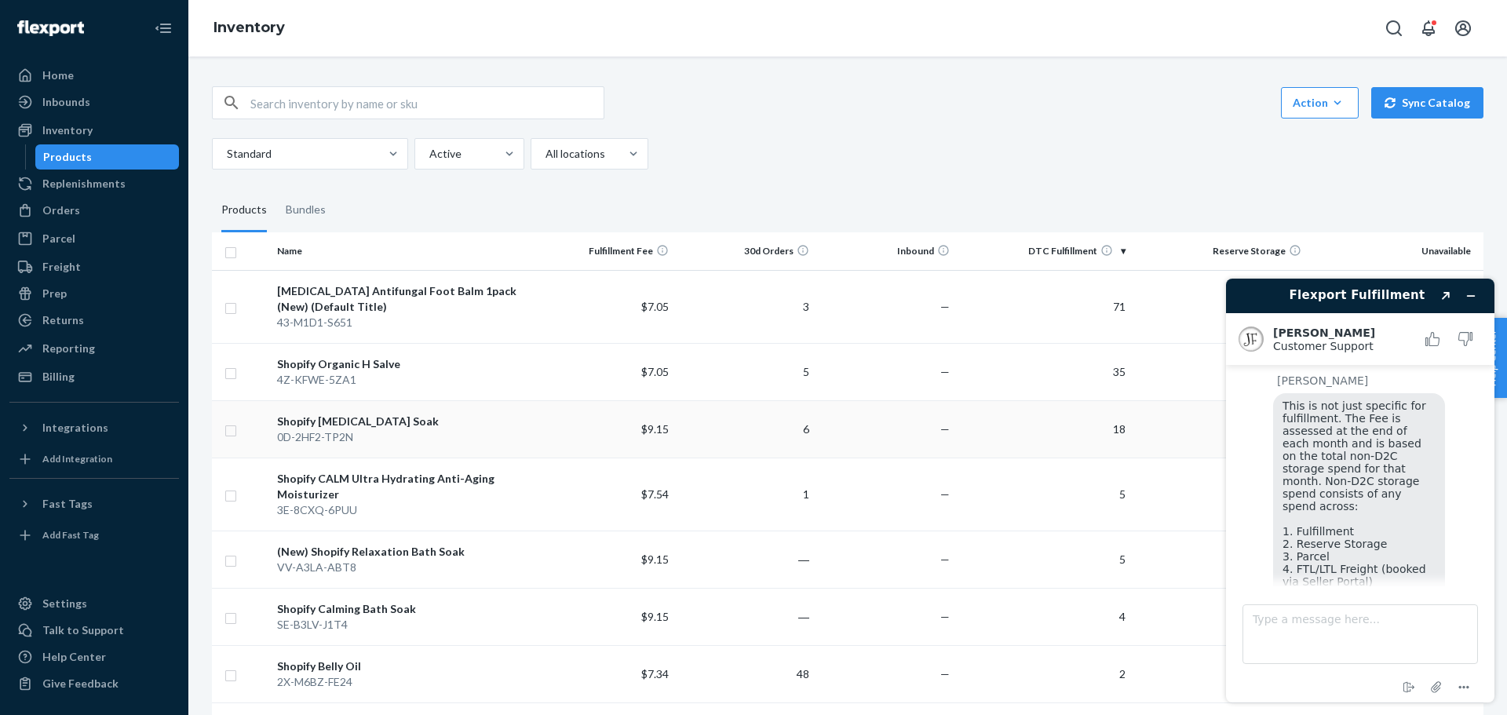
click at [1088, 436] on td "18" at bounding box center [1044, 428] width 176 height 57
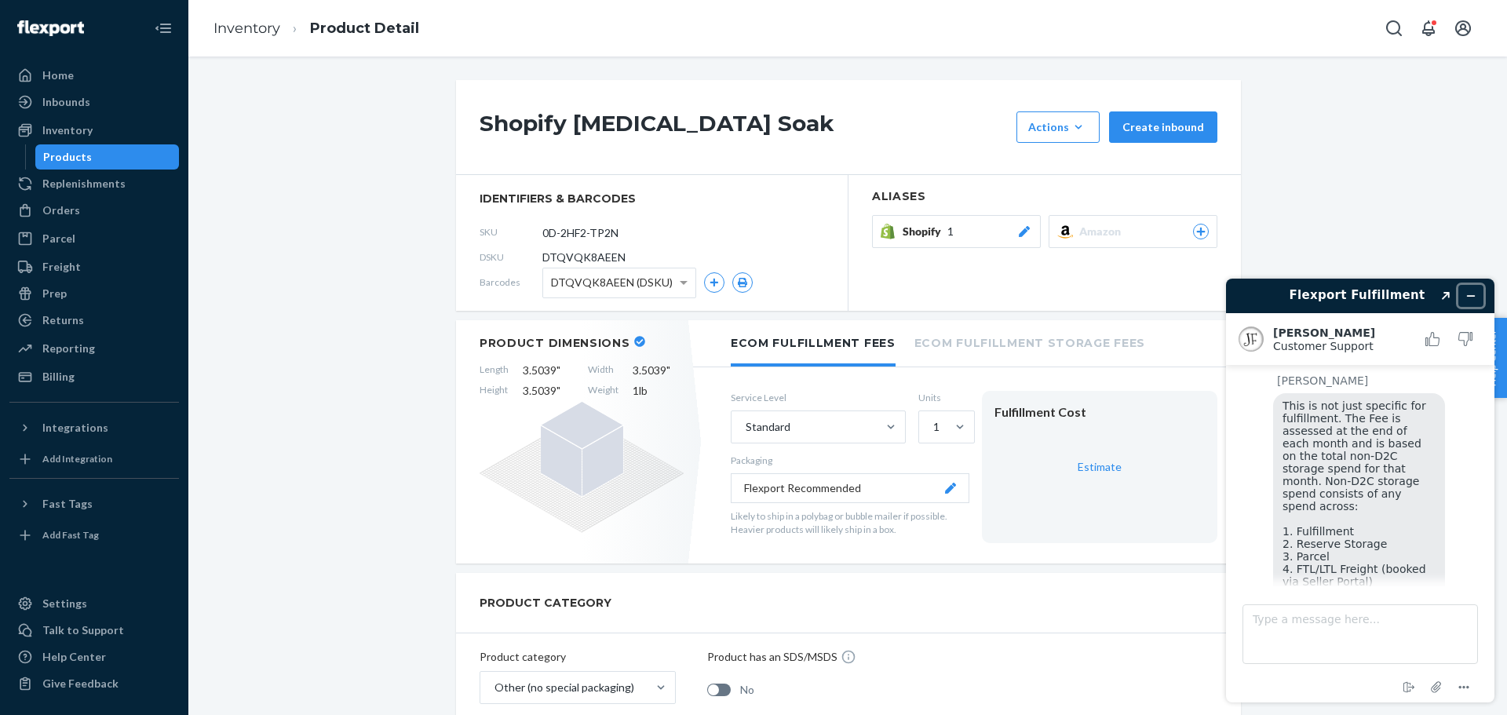
click at [1468, 293] on icon "Minimize widget" at bounding box center [1470, 295] width 11 height 11
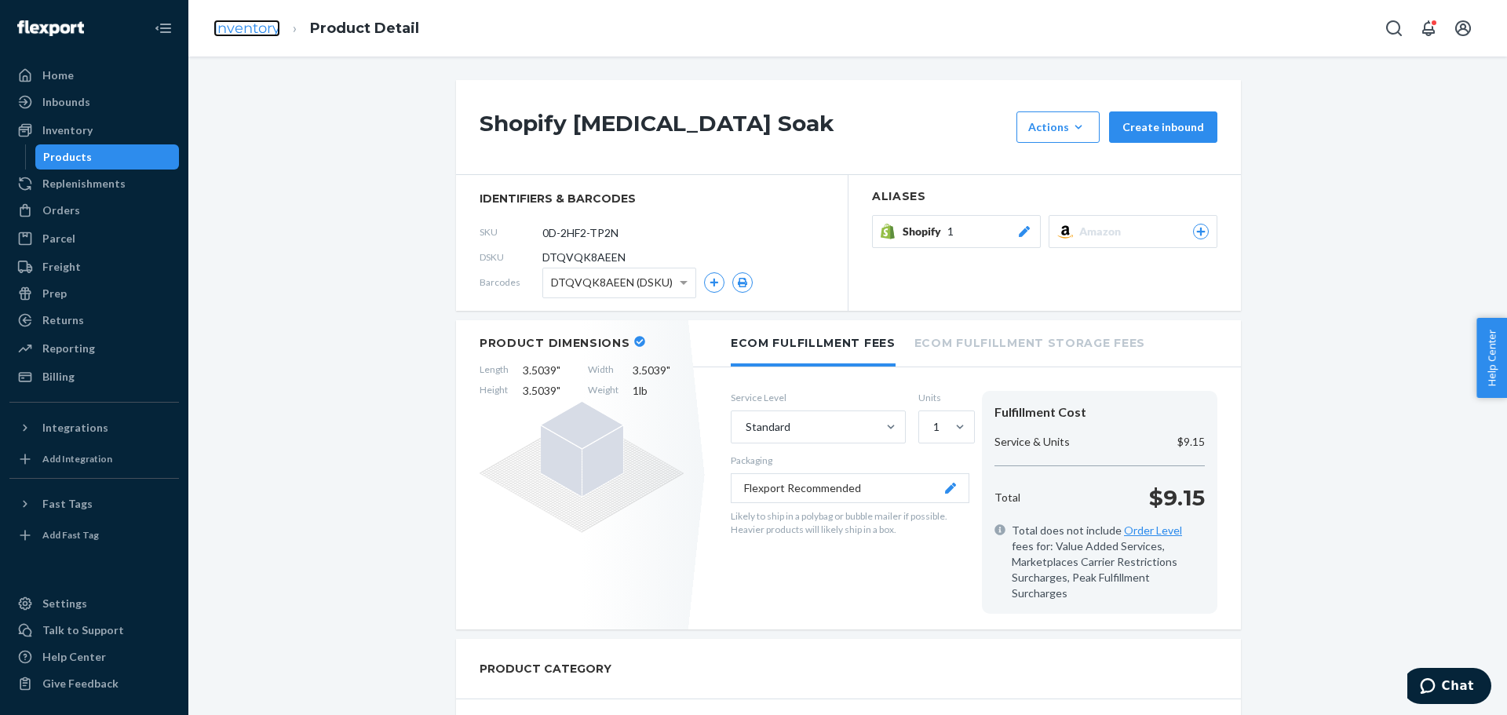
click at [249, 20] on link "Inventory" at bounding box center [246, 28] width 67 height 17
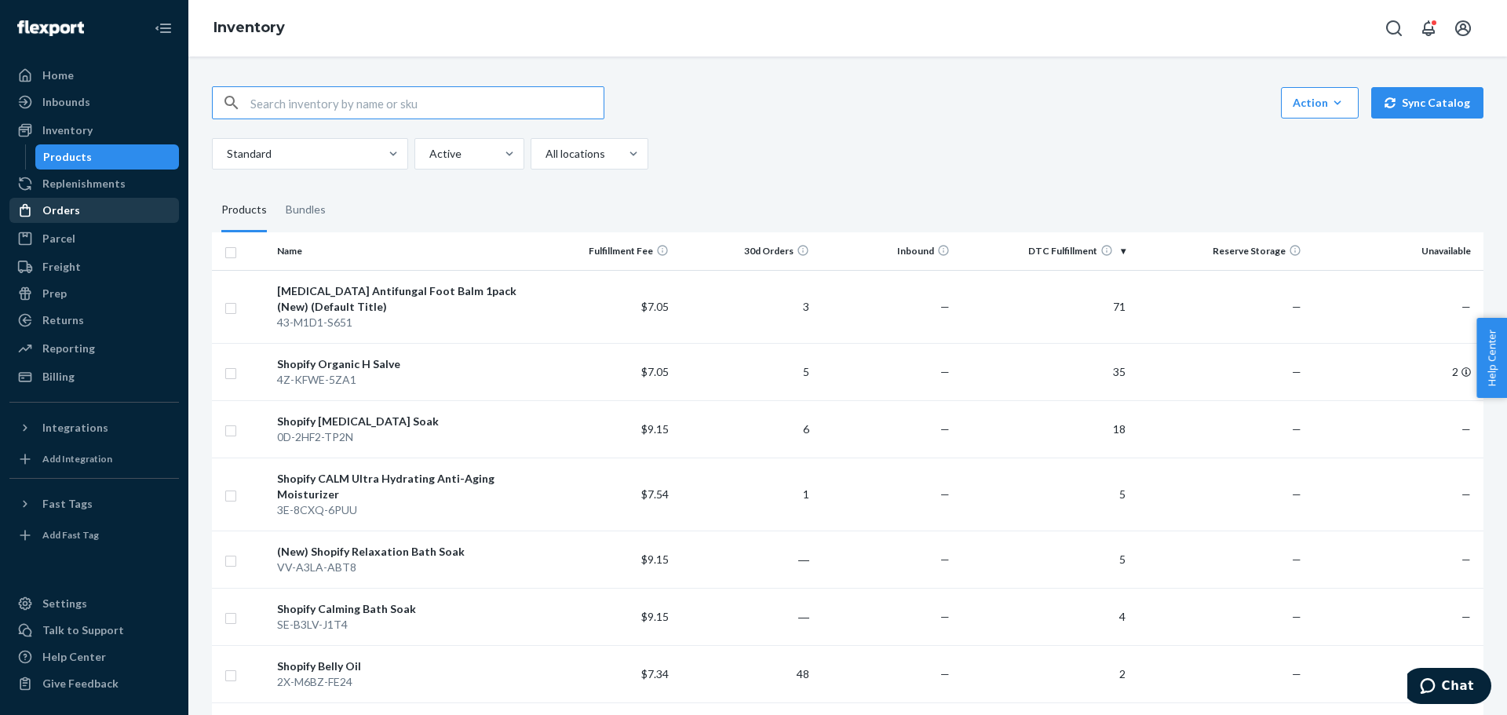
click at [89, 206] on div "Orders" at bounding box center [94, 210] width 166 height 22
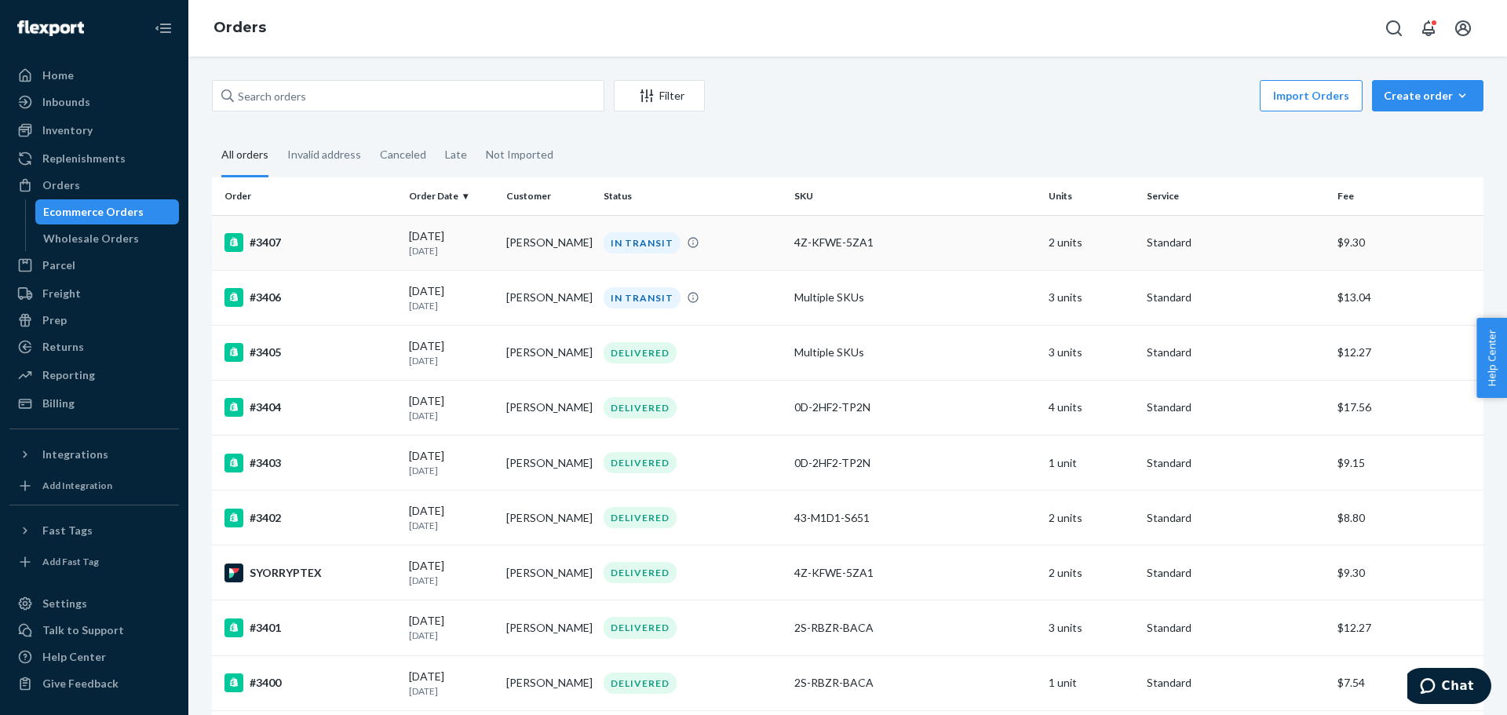
click at [826, 245] on div "4Z-KFWE-5ZA1" at bounding box center [915, 243] width 242 height 16
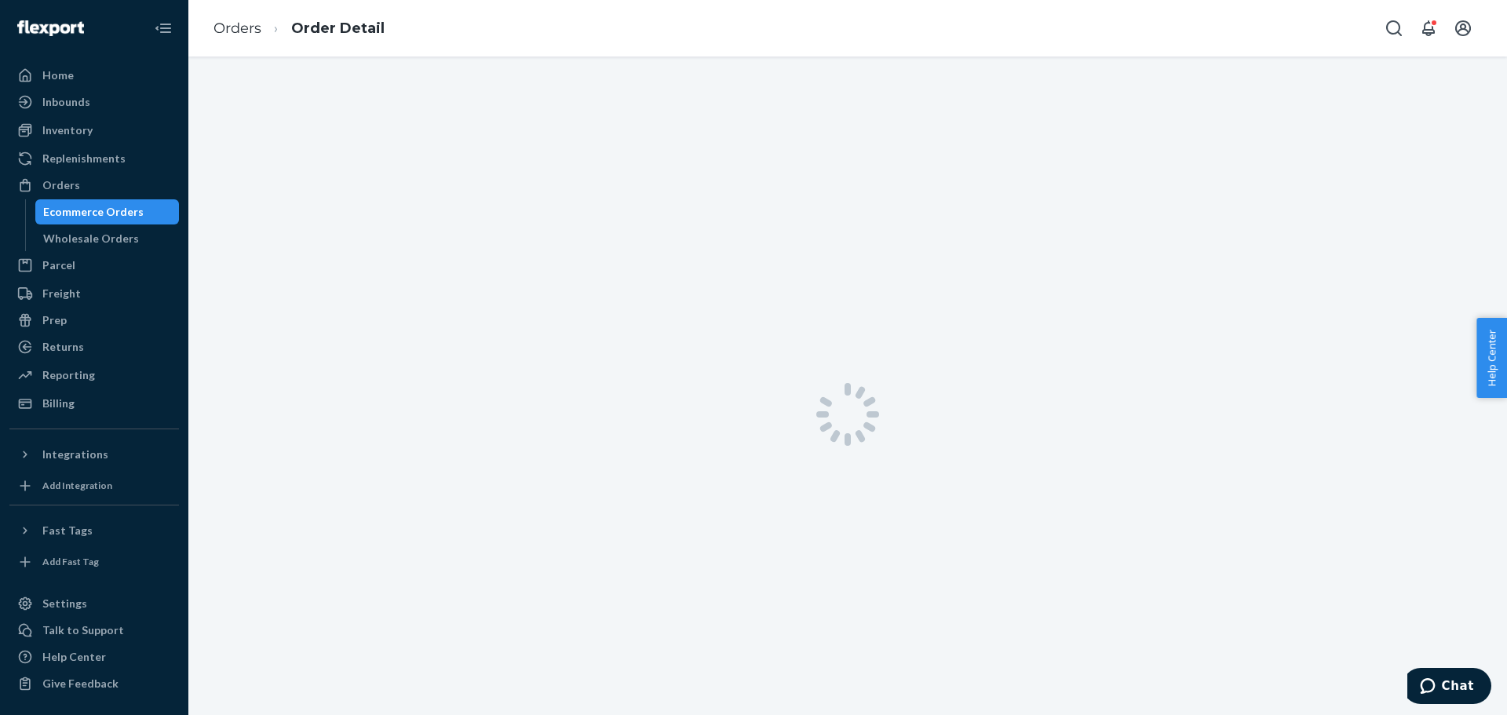
click at [826, 245] on div at bounding box center [847, 414] width 1318 height 715
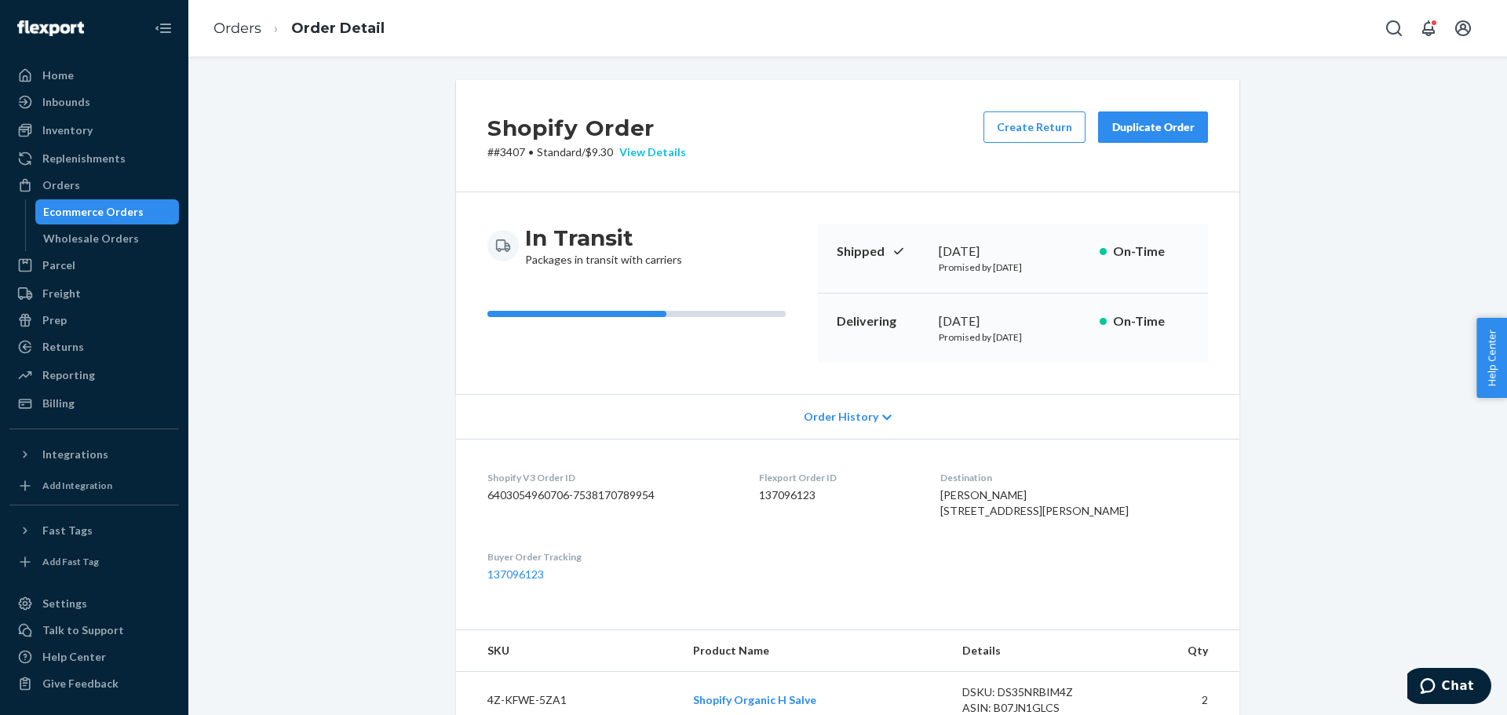
click at [647, 155] on div "View Details" at bounding box center [649, 152] width 73 height 16
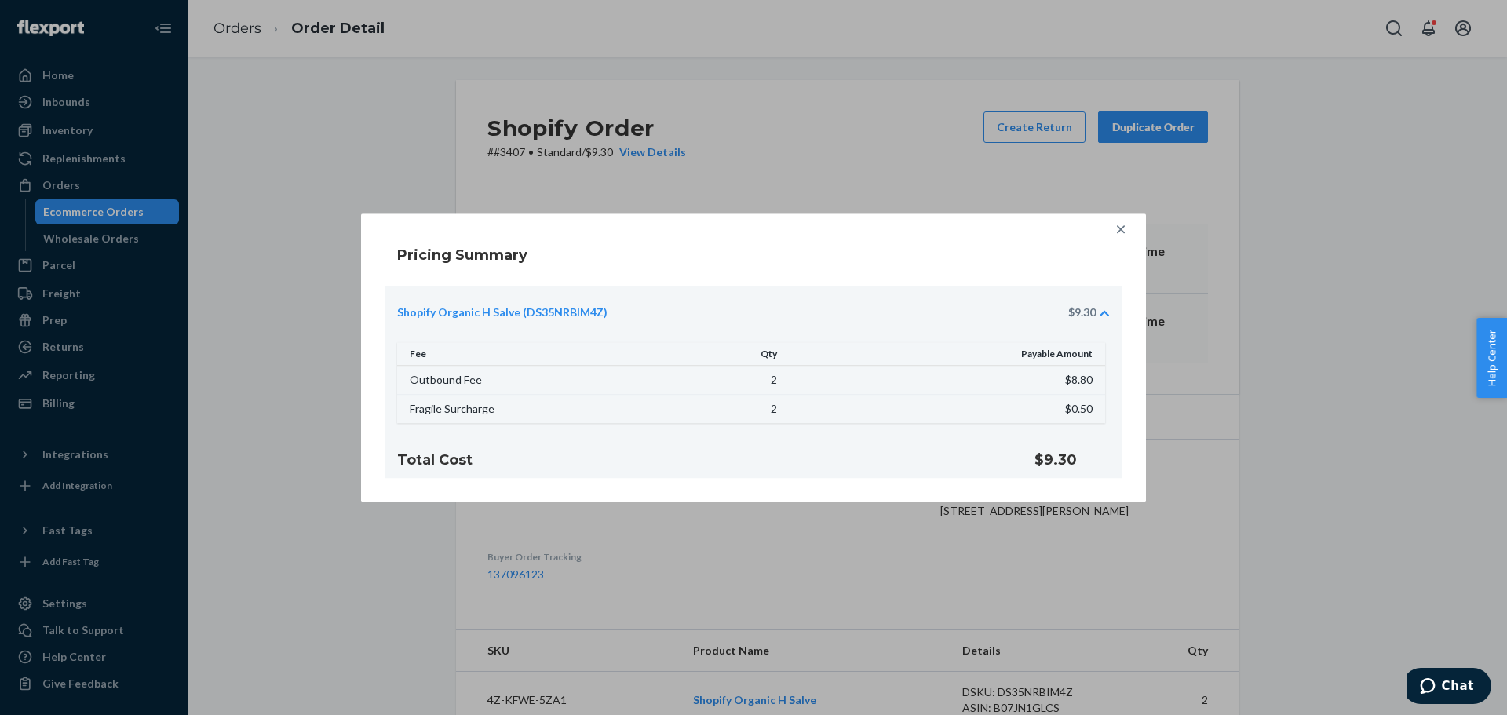
click at [1119, 229] on icon at bounding box center [1121, 229] width 16 height 16
click at [1119, 229] on div "Shipped September 22, 2025 Promised by September 22, 2025 On-Time" at bounding box center [1013, 259] width 390 height 70
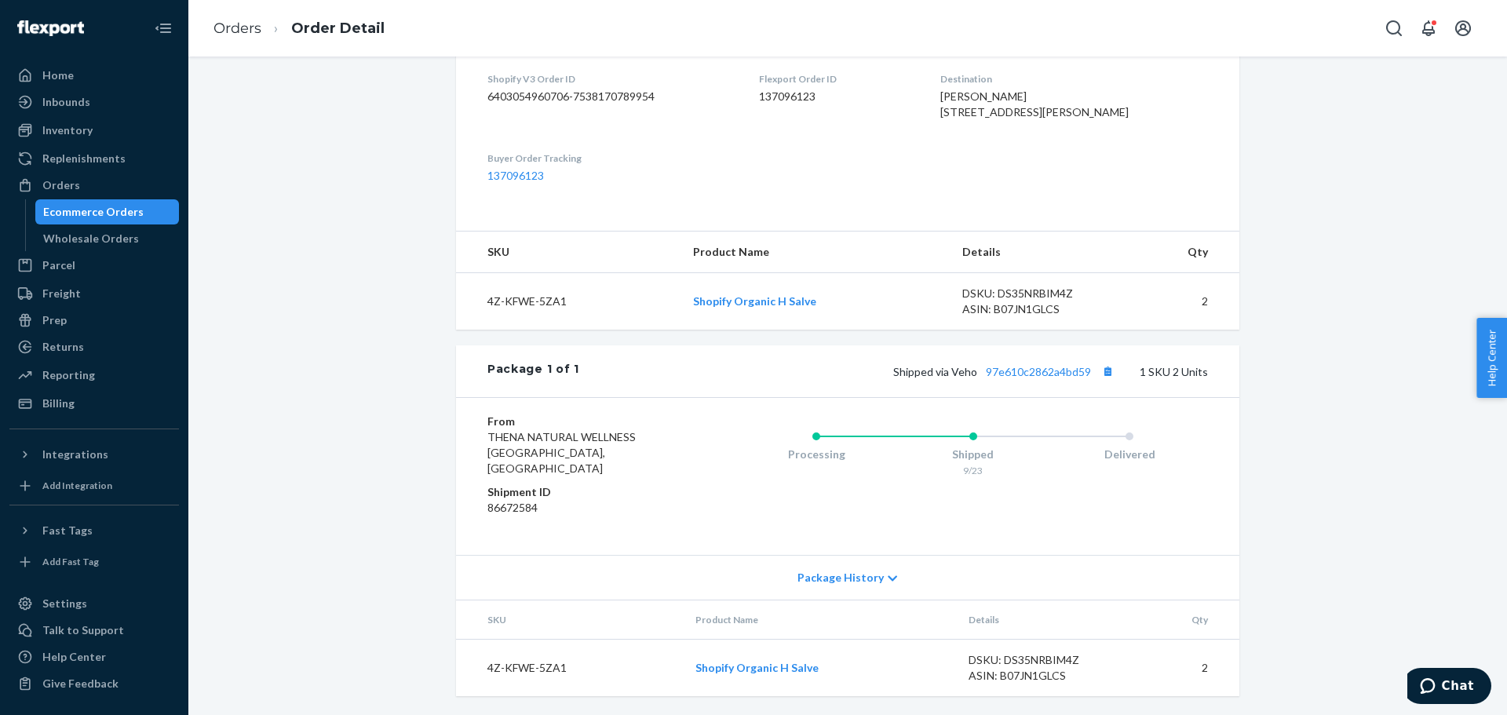
scroll to position [430, 0]
click at [775, 308] on link "Shopify Organic H Salve" at bounding box center [754, 300] width 123 height 13
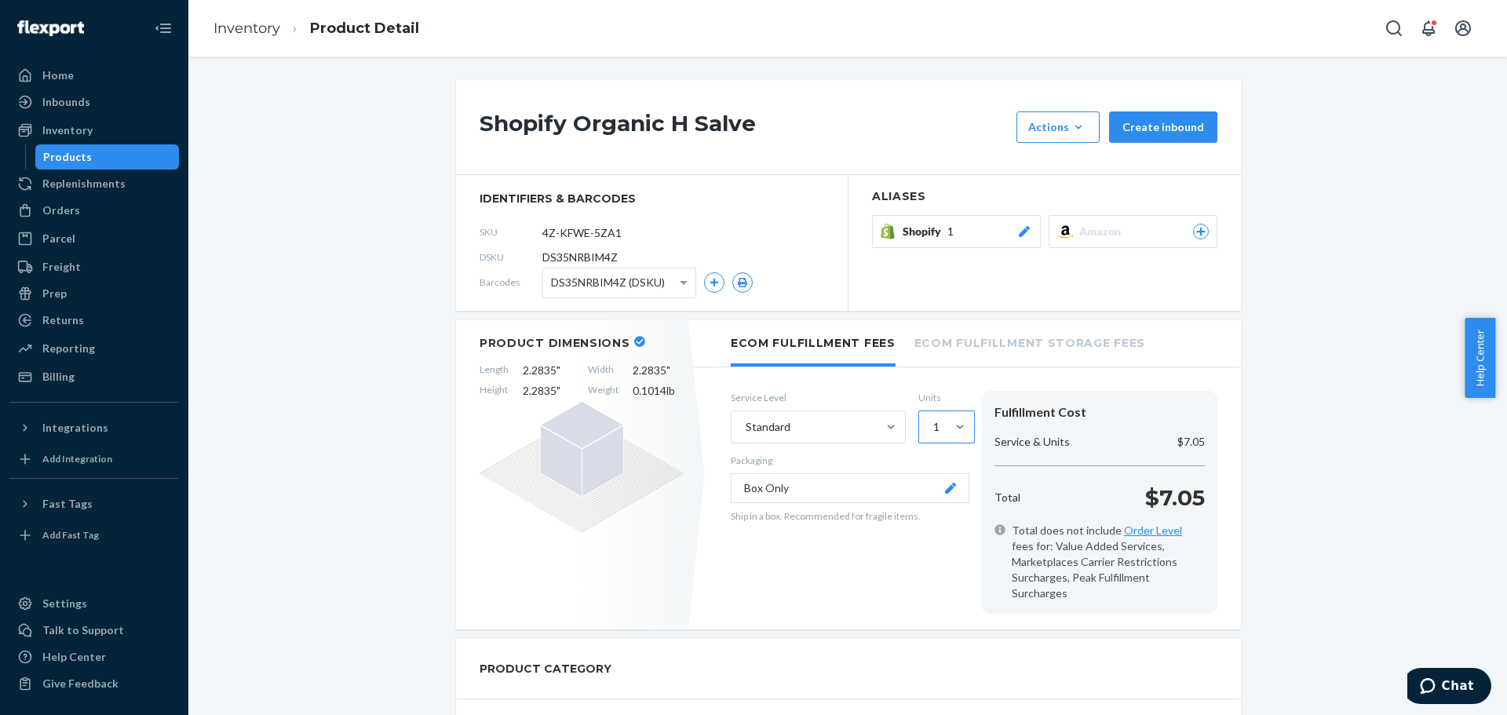
click at [947, 436] on div at bounding box center [960, 426] width 28 height 31
click at [933, 435] on input "1" at bounding box center [932, 427] width 2 height 16
click at [940, 496] on div "2" at bounding box center [946, 496] width 50 height 31
click at [933, 435] on input "option 2 focused, 2 of 5. 5 results available. Use Up and Down to choose option…" at bounding box center [932, 427] width 2 height 16
click at [246, 31] on link "Inventory" at bounding box center [246, 28] width 67 height 17
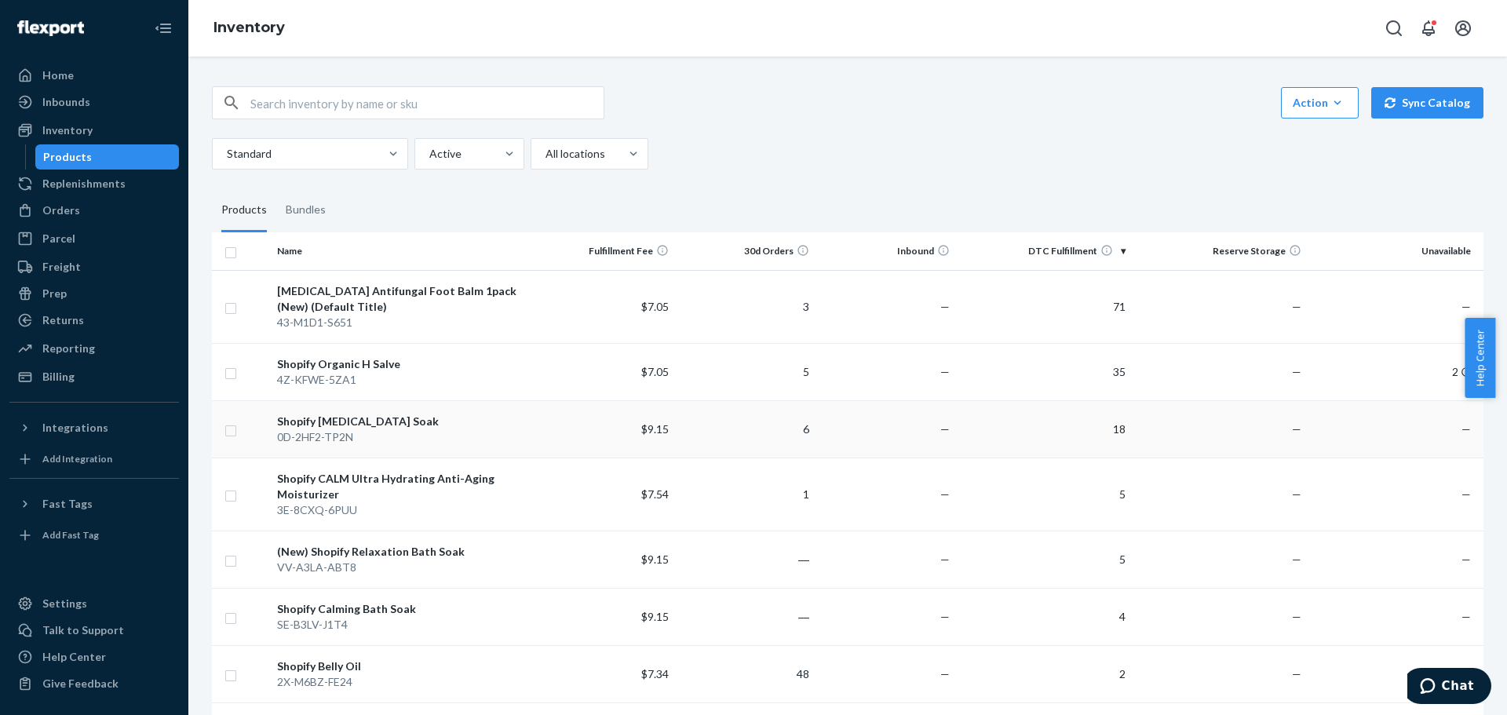
click at [1111, 433] on td "18" at bounding box center [1044, 428] width 176 height 57
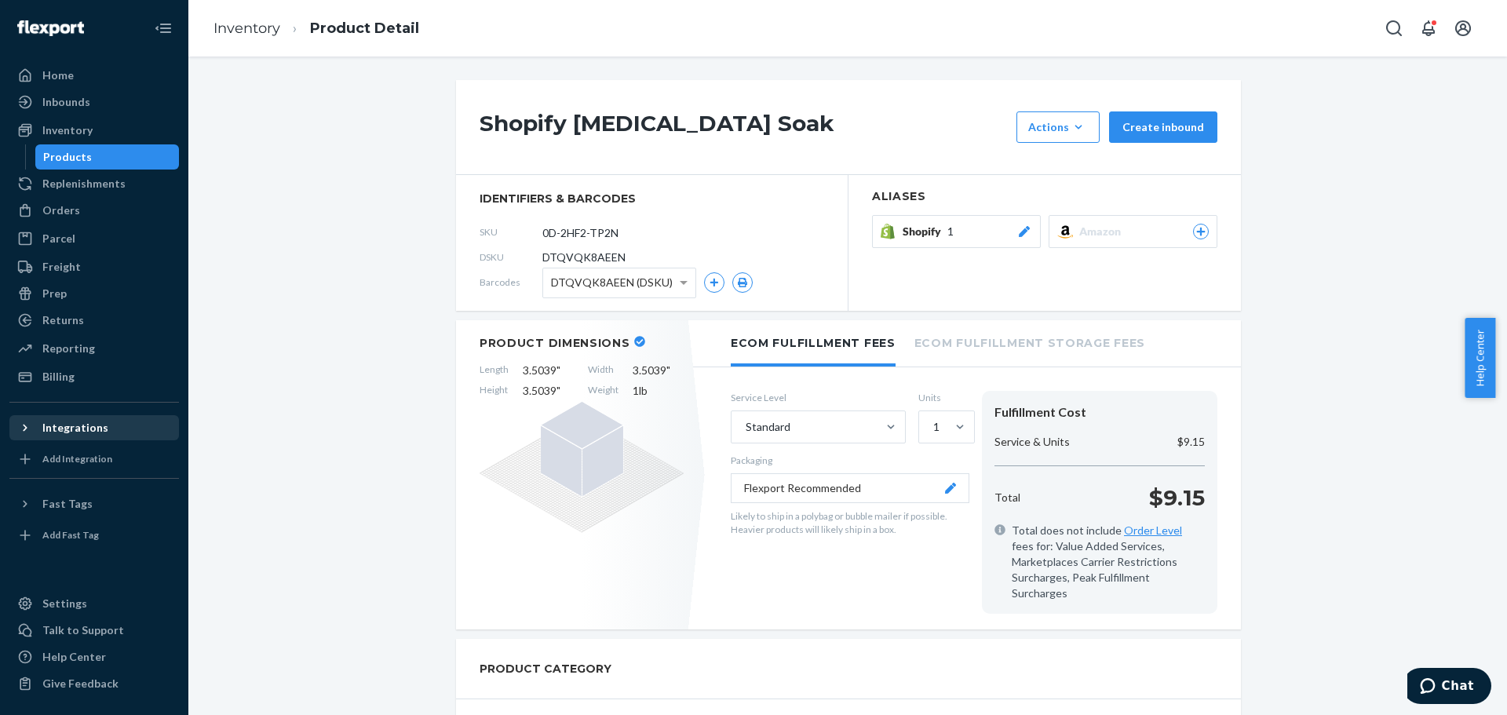
click at [67, 431] on div "Integrations" at bounding box center [75, 428] width 66 height 16
click at [97, 511] on div "Add Integration" at bounding box center [77, 508] width 70 height 13
drag, startPoint x: 97, startPoint y: 511, endPoint x: 108, endPoint y: 509, distance: 11.2
click at [97, 511] on div "Add Integration" at bounding box center [77, 508] width 70 height 13
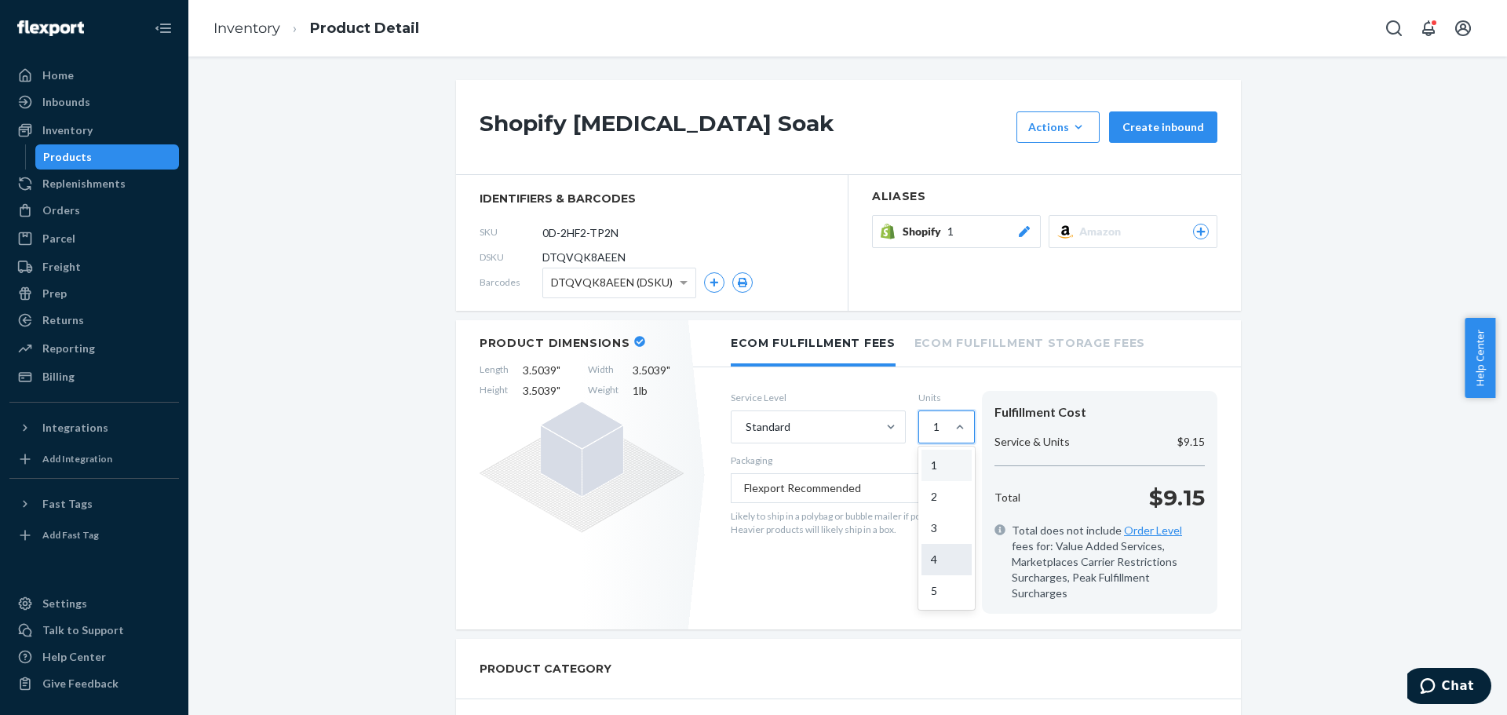
click at [935, 556] on div "4" at bounding box center [946, 559] width 50 height 31
click at [933, 435] on input "option 4 focused, 4 of 5. 5 results available. Use Up and Down to choose option…" at bounding box center [932, 427] width 2 height 16
